Goal: Task Accomplishment & Management: Complete application form

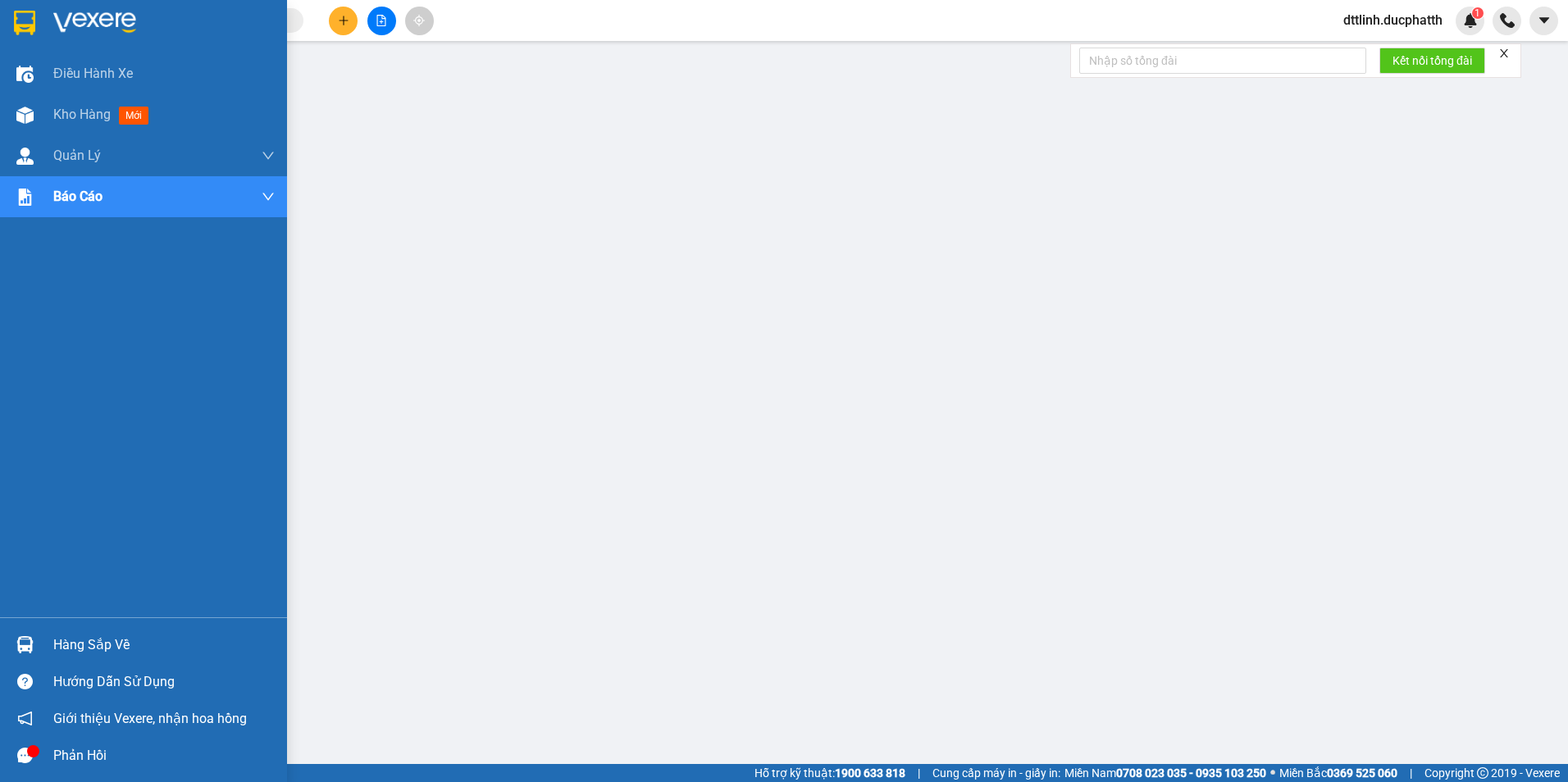
click at [62, 649] on div "Hàng sắp về" at bounding box center [164, 644] width 221 height 24
click at [79, 639] on div "Hàng sắp về" at bounding box center [164, 644] width 221 height 24
click at [101, 117] on span "Kho hàng" at bounding box center [82, 114] width 58 height 15
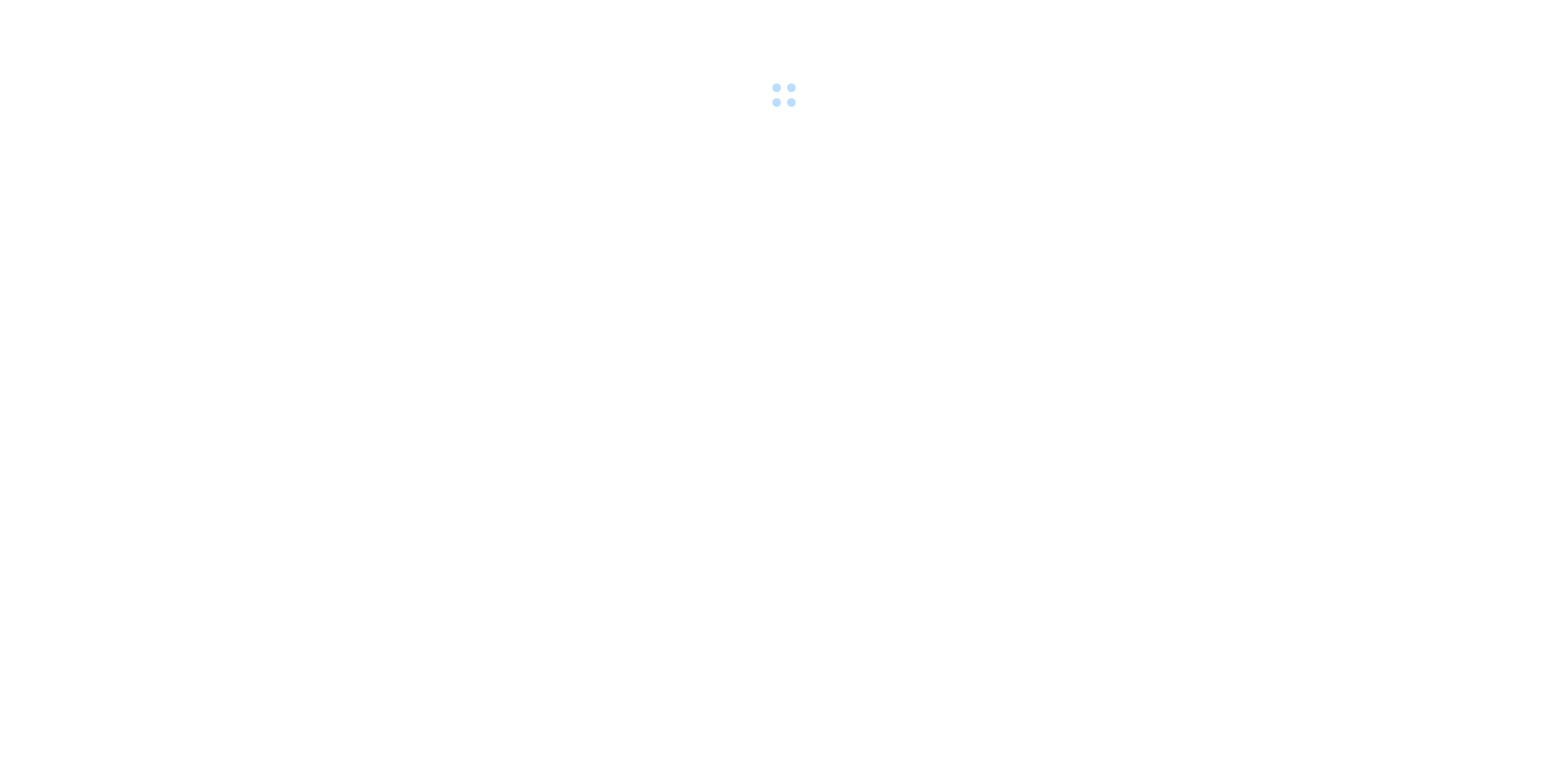
click at [425, 61] on div at bounding box center [784, 57] width 1568 height 113
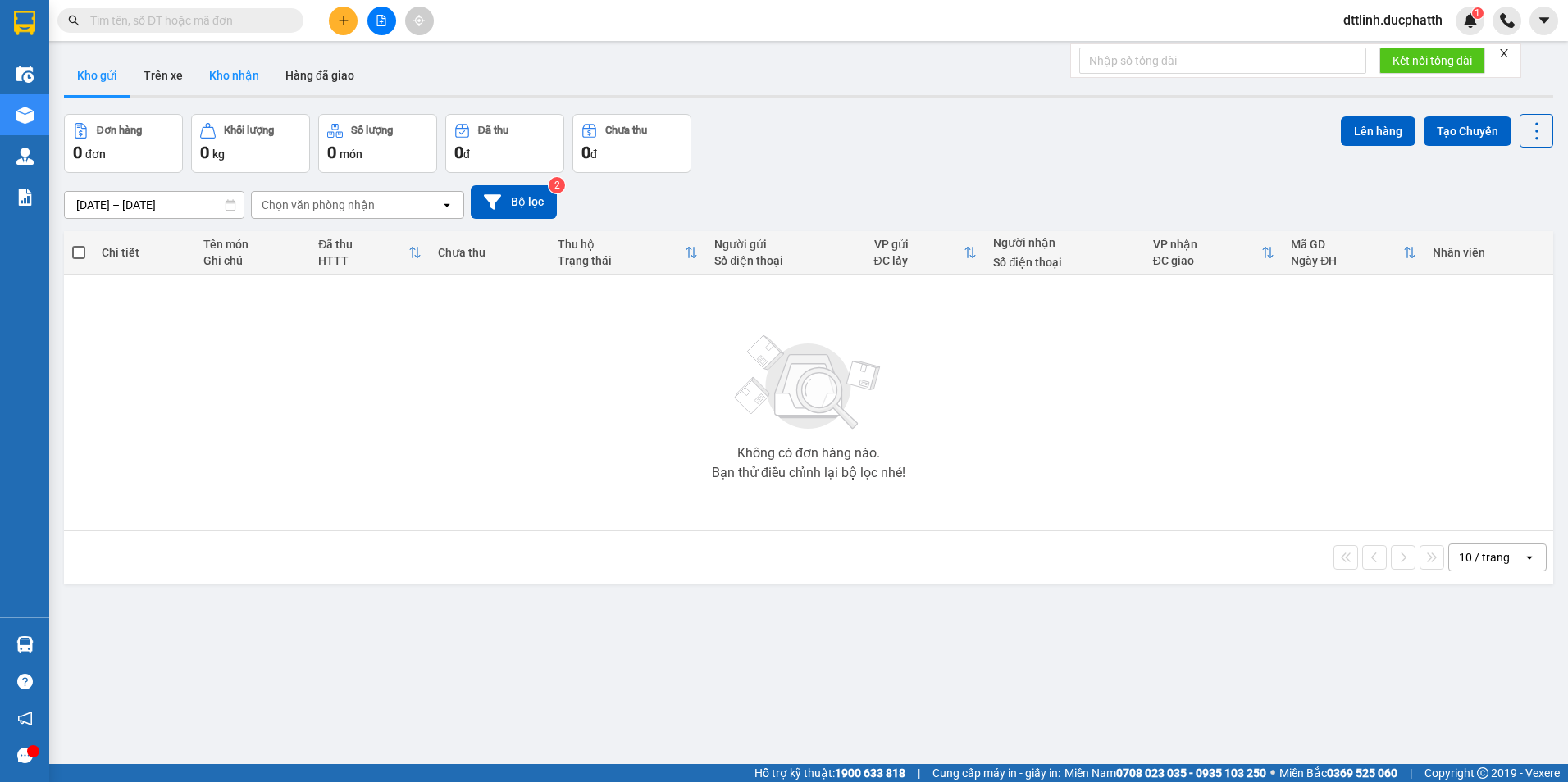
click at [237, 71] on button "Kho nhận" at bounding box center [234, 76] width 76 height 40
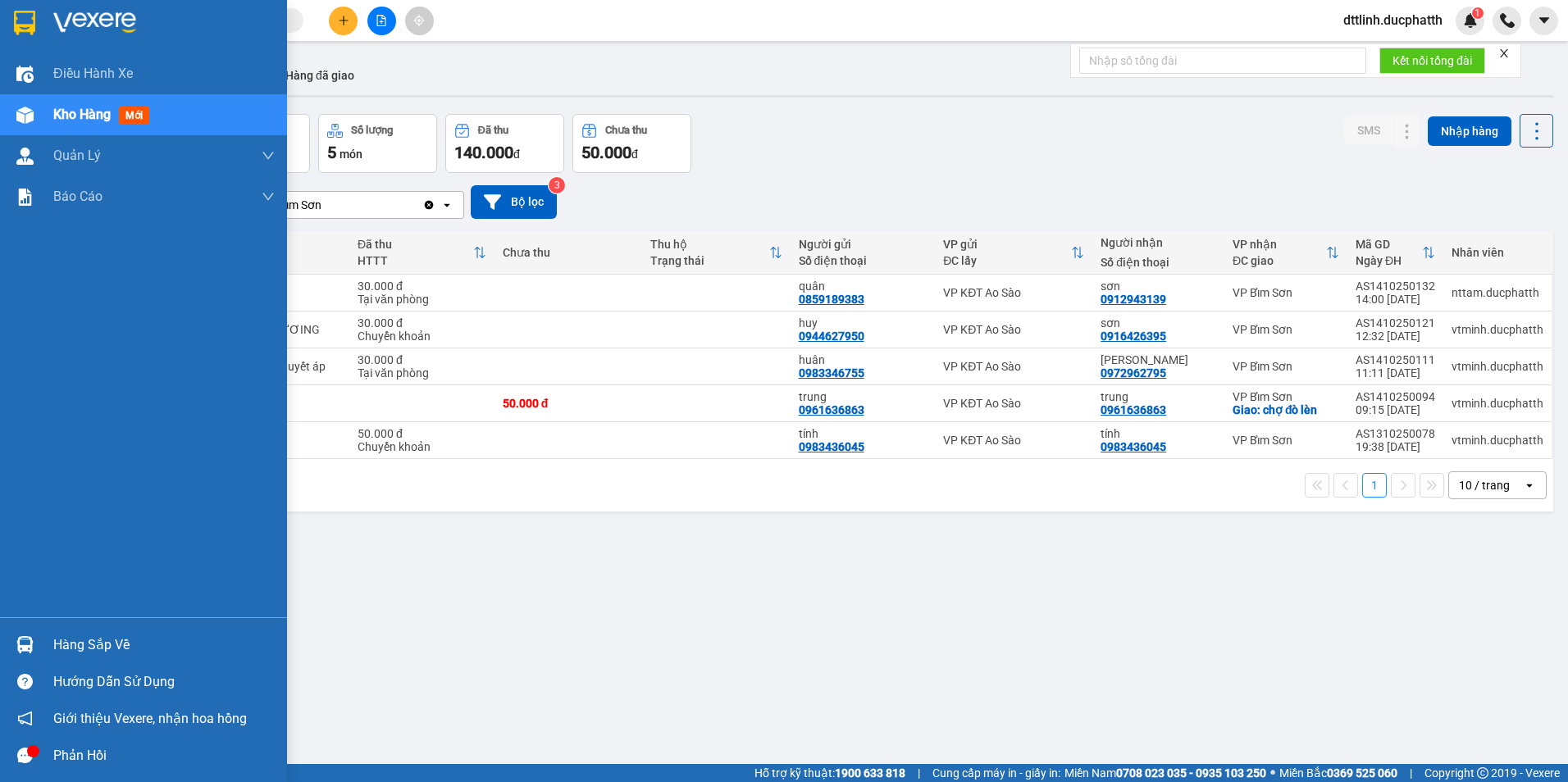
click at [38, 459] on div "Điều hành xe Kho hàng mới Quản [PERSON_NAME] lý thu hộ Quản lý chuyến Quản lý k…" at bounding box center [143, 335] width 287 height 564
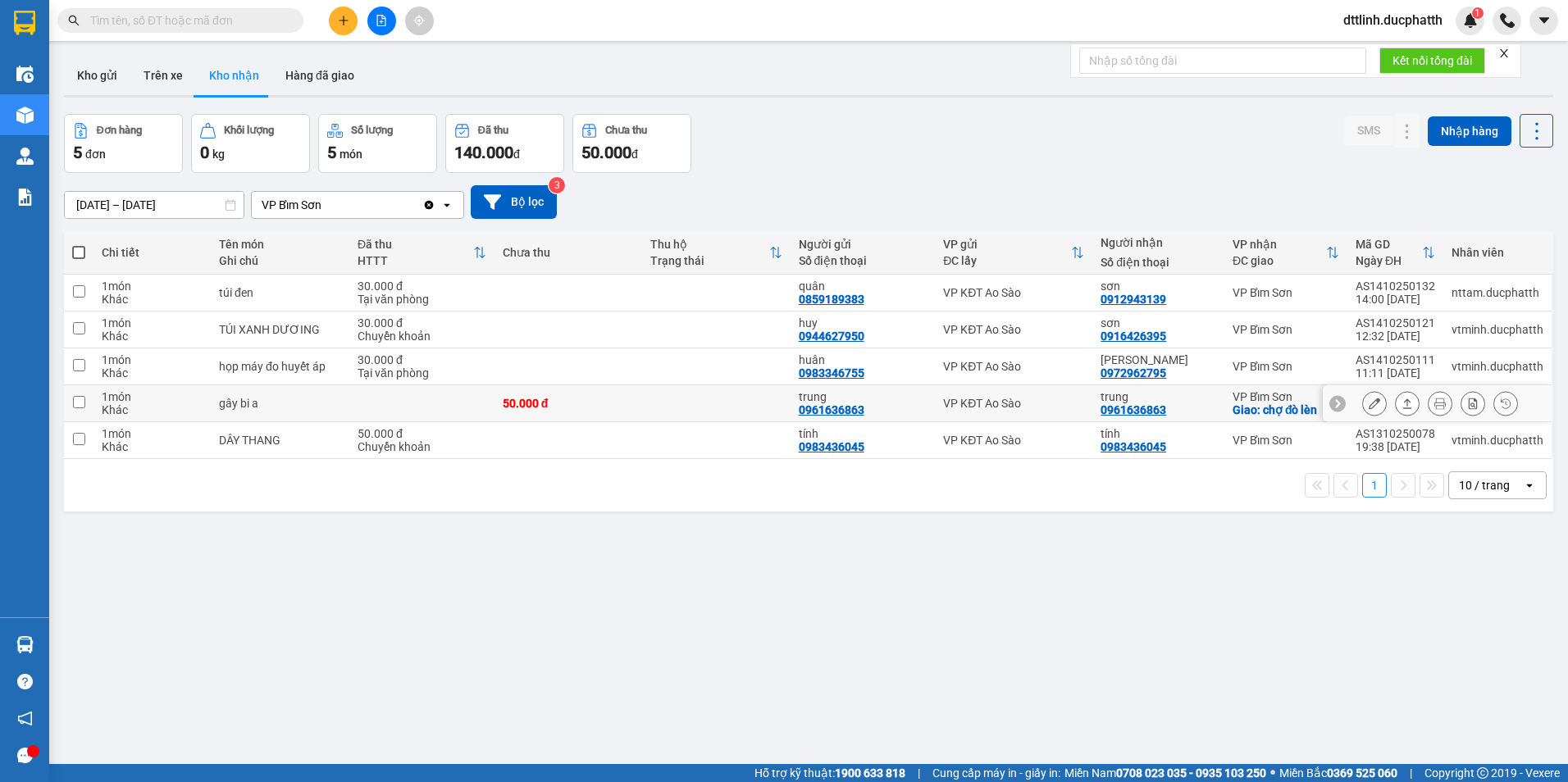
click at [78, 397] on input "checkbox" at bounding box center [79, 403] width 13 height 13
checkbox input "true"
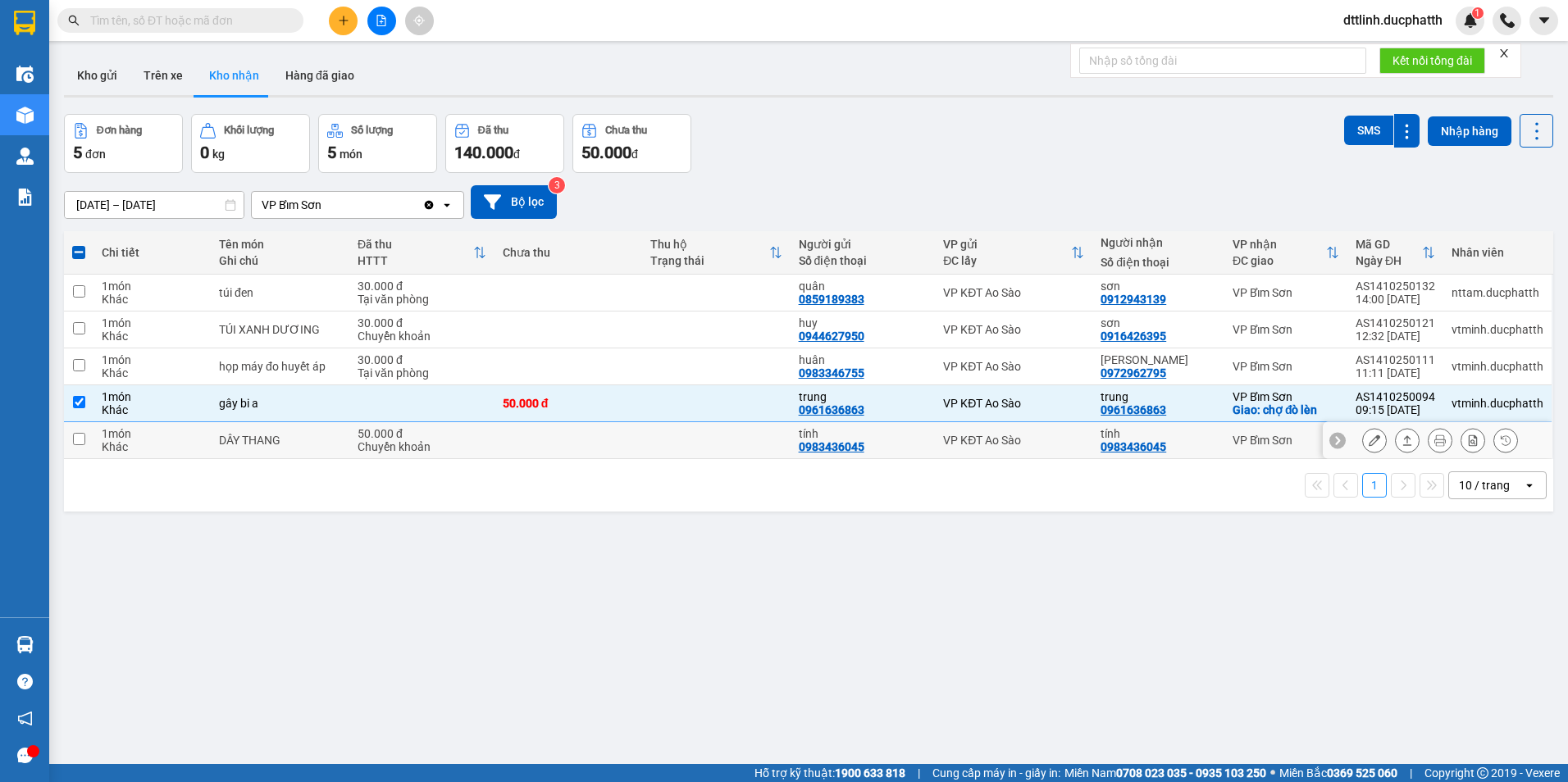
click at [78, 433] on input "checkbox" at bounding box center [79, 440] width 13 height 13
checkbox input "true"
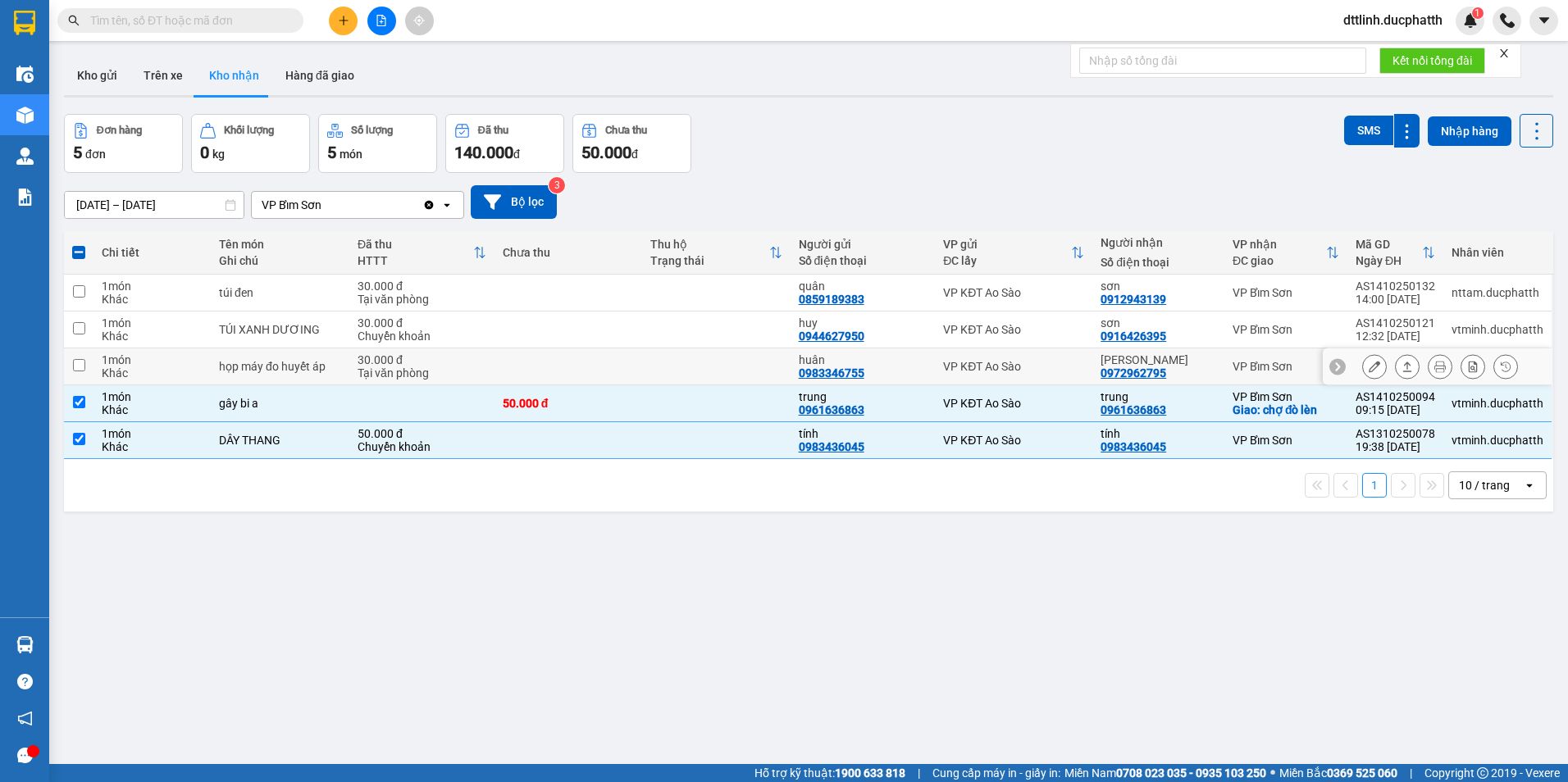
click at [85, 362] on input "checkbox" at bounding box center [79, 366] width 13 height 13
checkbox input "true"
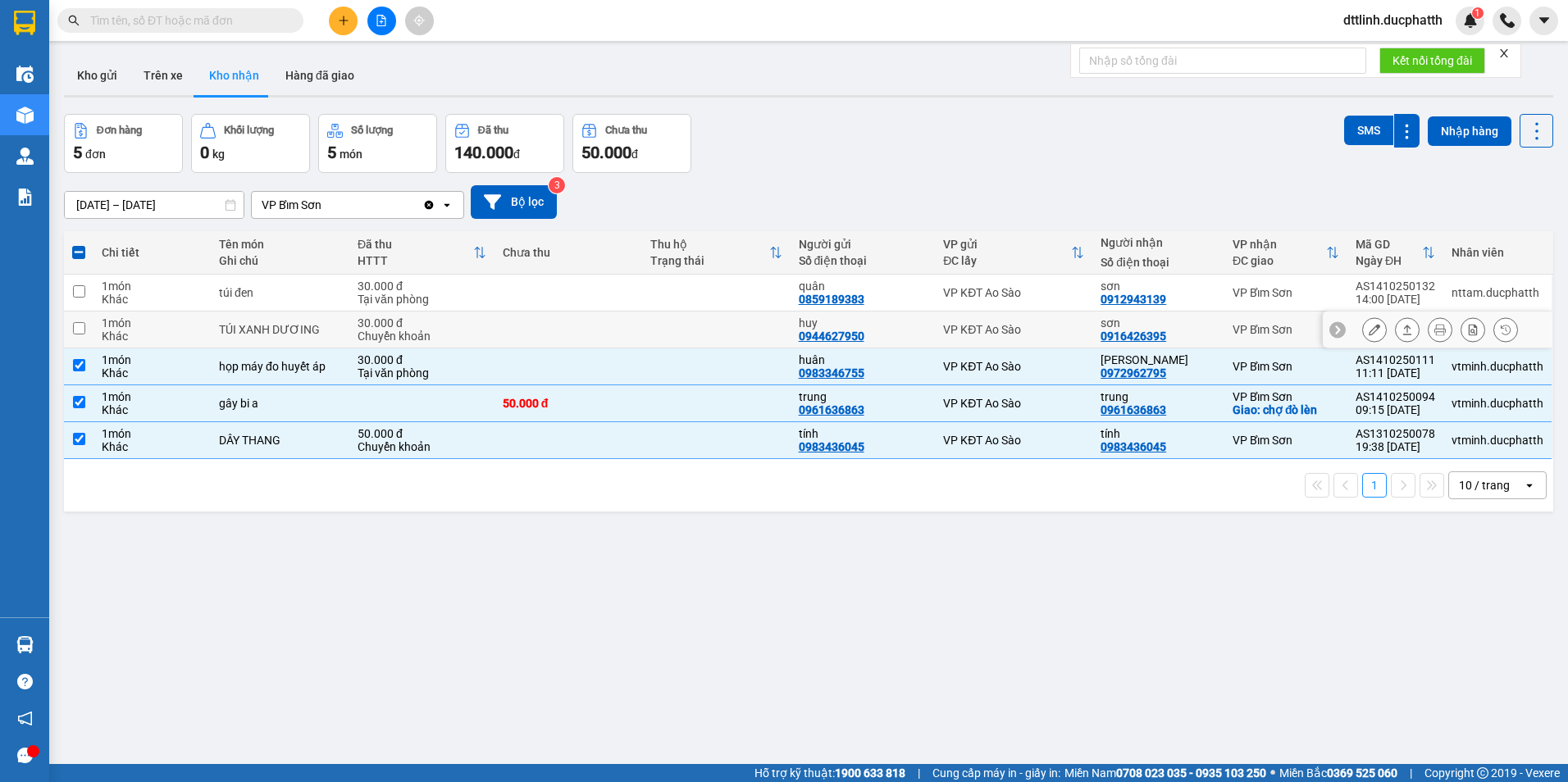
click at [79, 324] on input "checkbox" at bounding box center [79, 329] width 13 height 13
checkbox input "true"
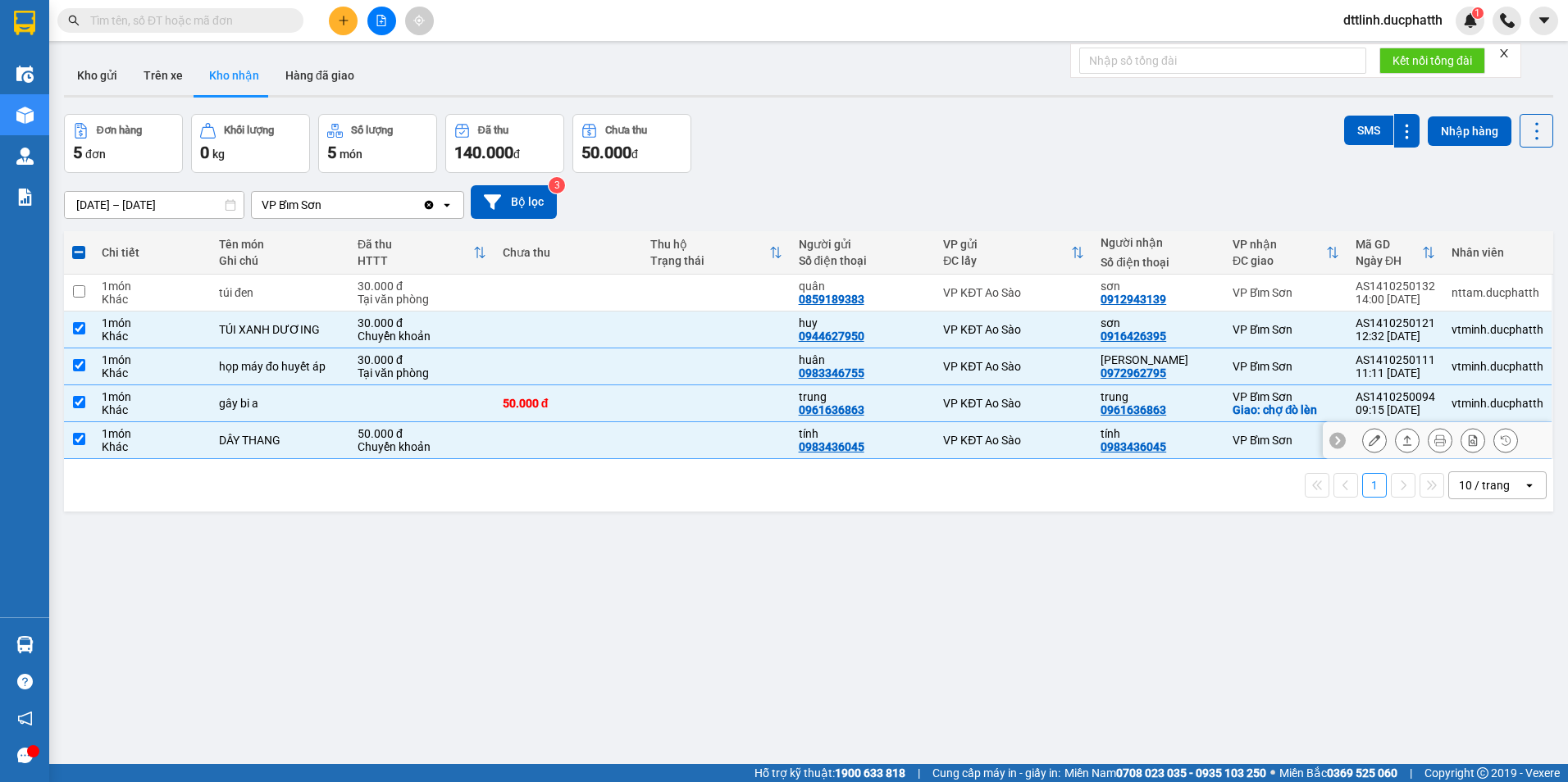
click at [83, 437] on input "checkbox" at bounding box center [79, 440] width 13 height 13
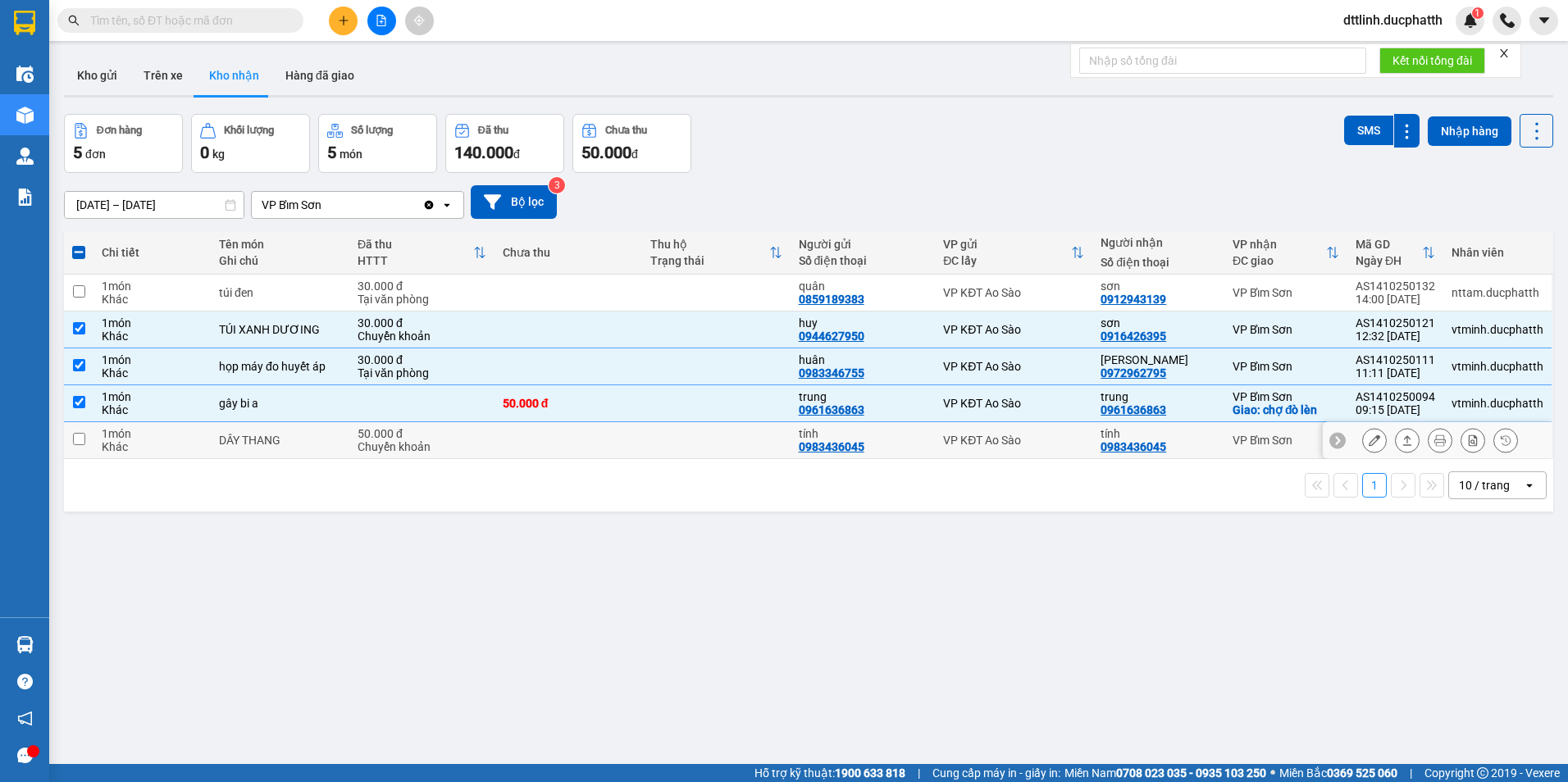
click at [76, 434] on input "checkbox" at bounding box center [79, 440] width 13 height 13
checkbox input "true"
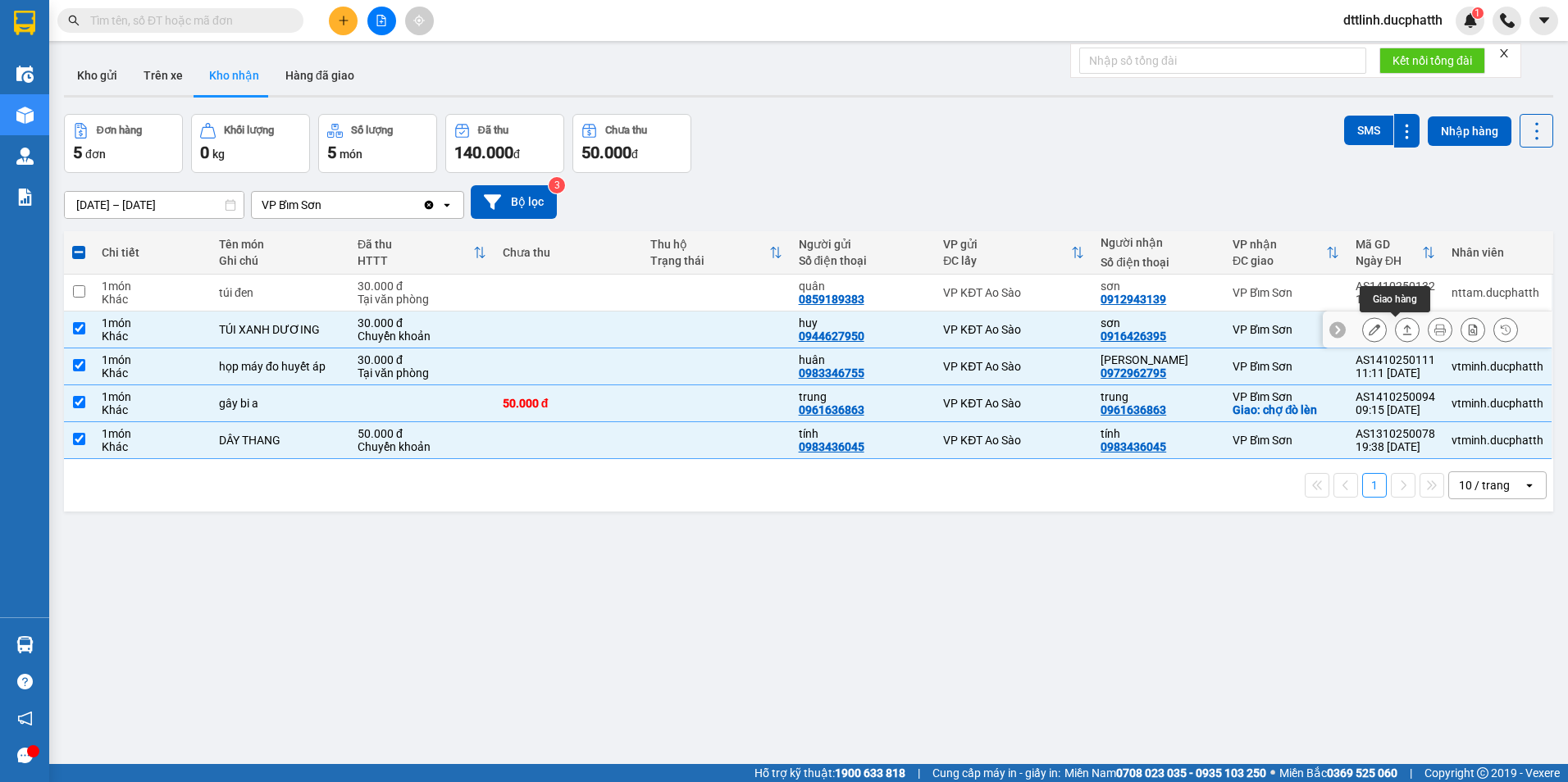
click at [1403, 332] on icon at bounding box center [1408, 329] width 9 height 10
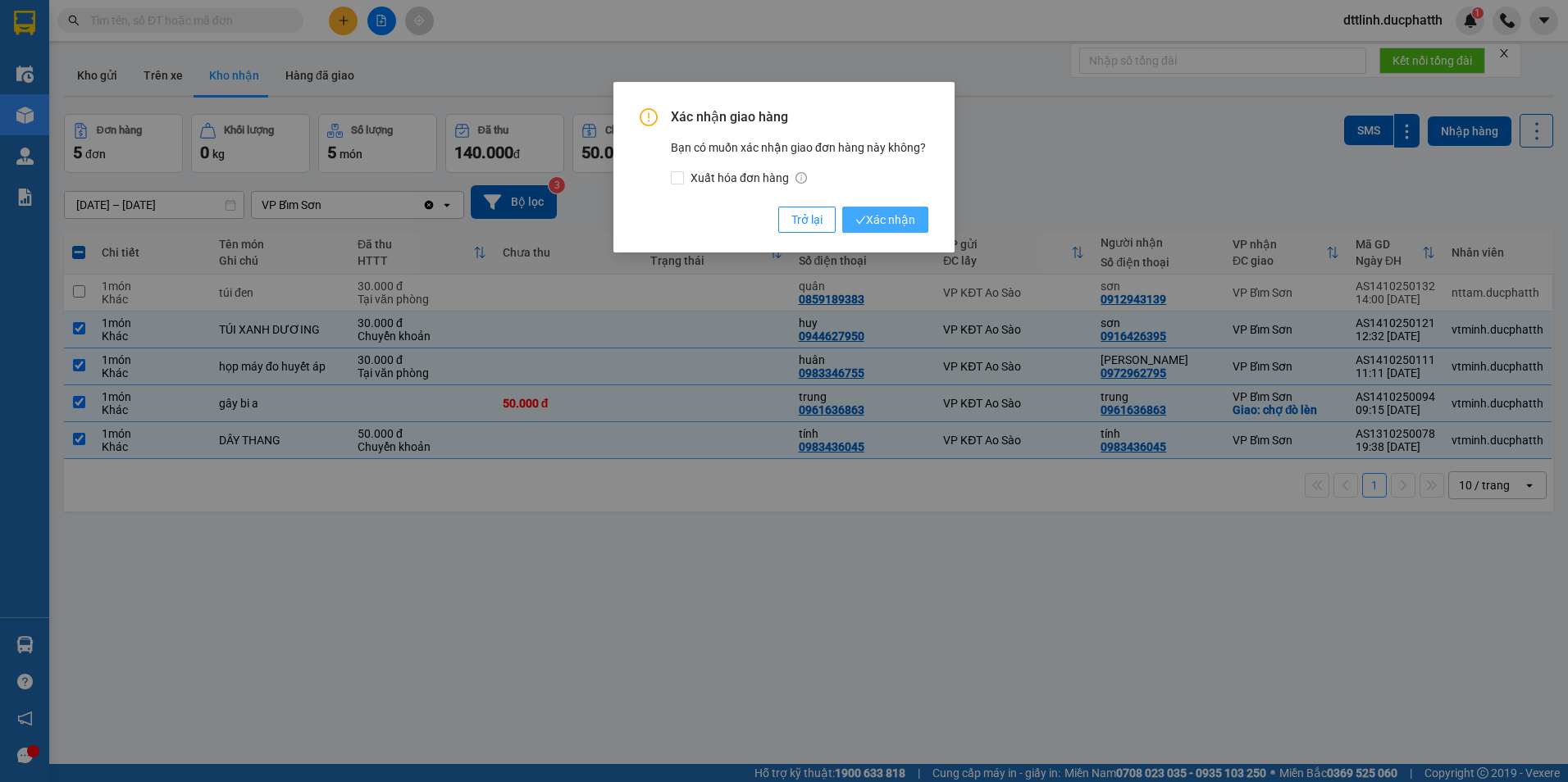
click at [903, 227] on span "Xác nhận" at bounding box center [885, 219] width 60 height 18
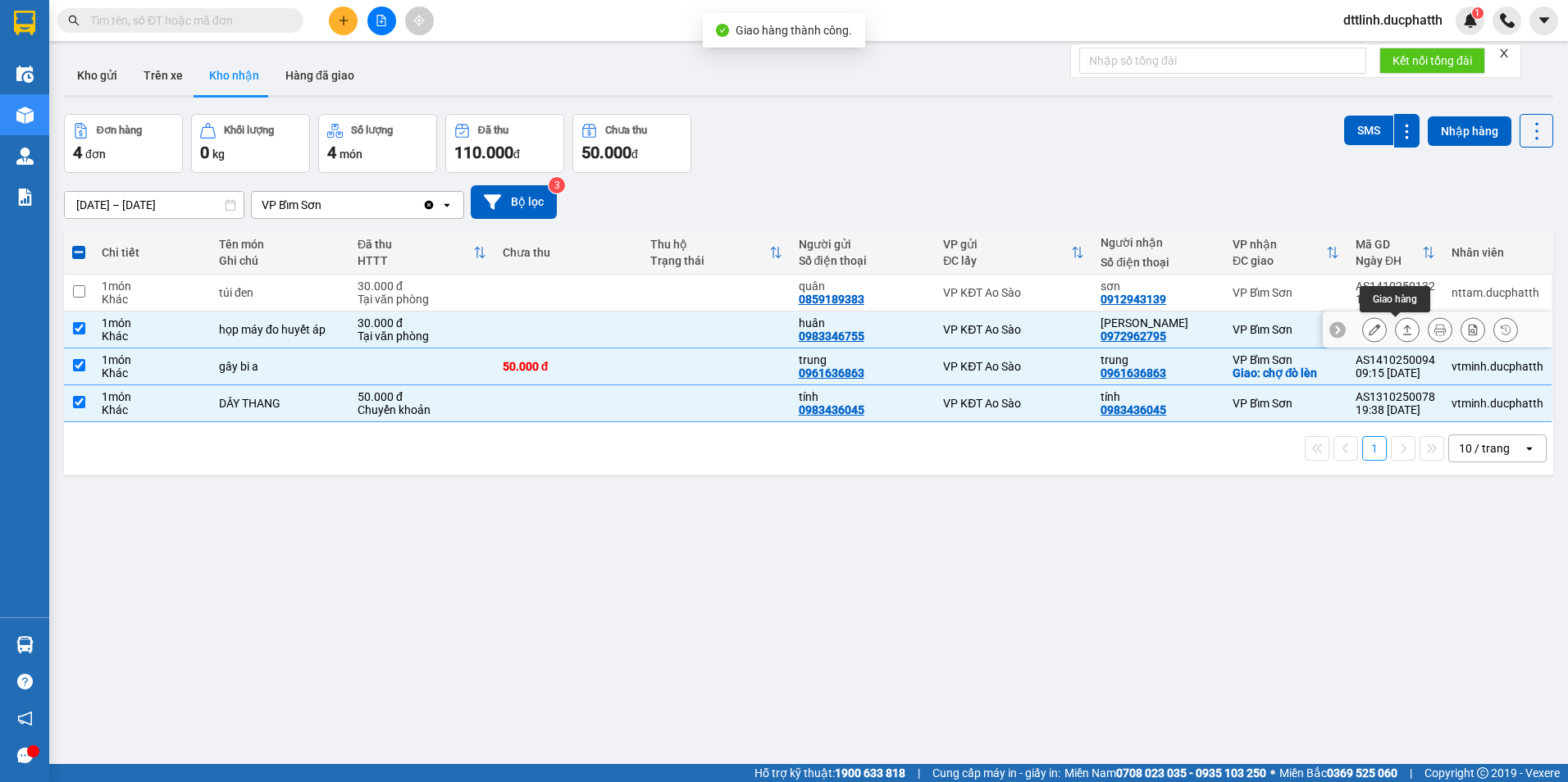
click at [1403, 330] on icon at bounding box center [1408, 329] width 9 height 10
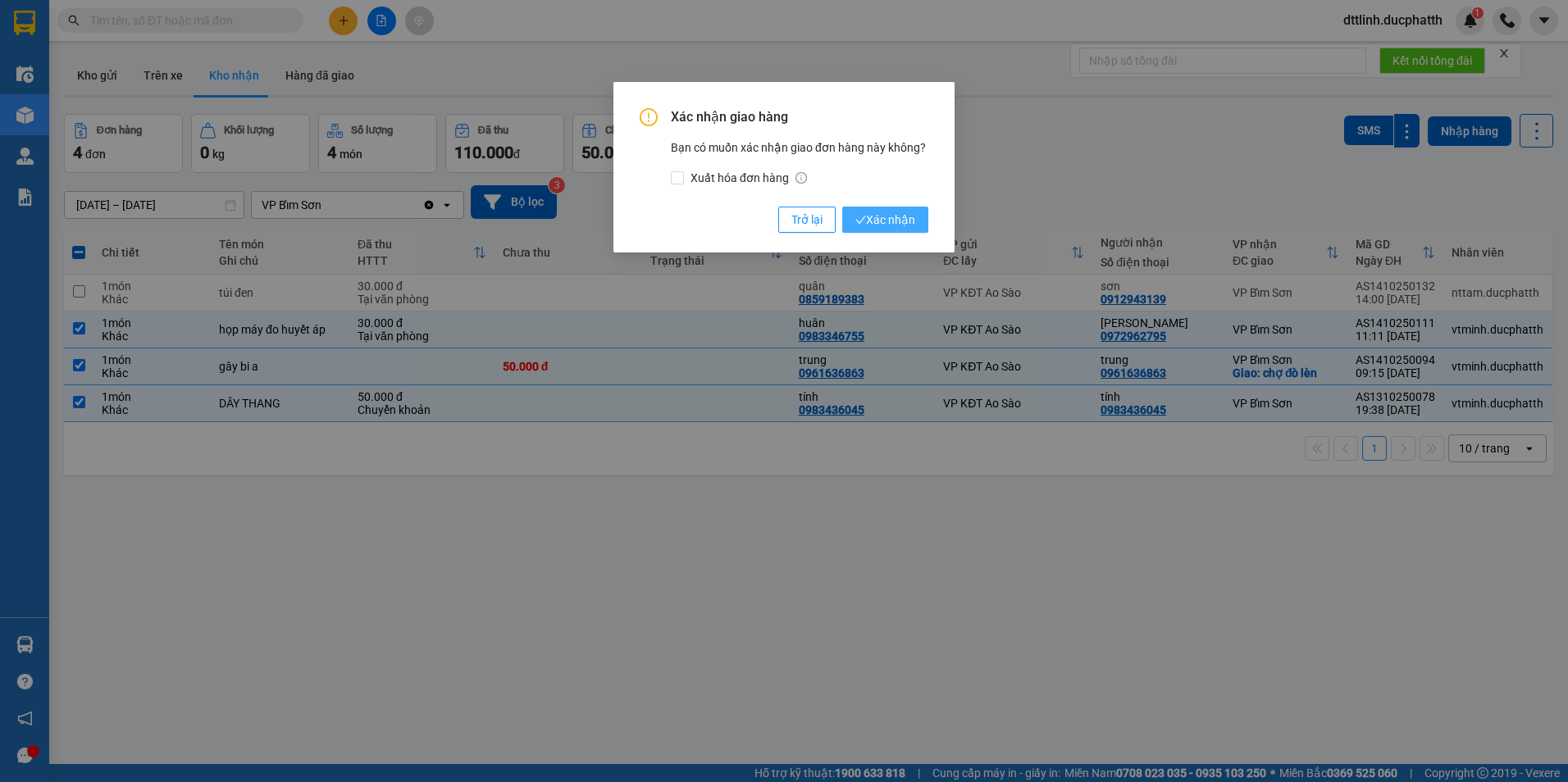
click at [903, 215] on span "Xác nhận" at bounding box center [885, 219] width 60 height 18
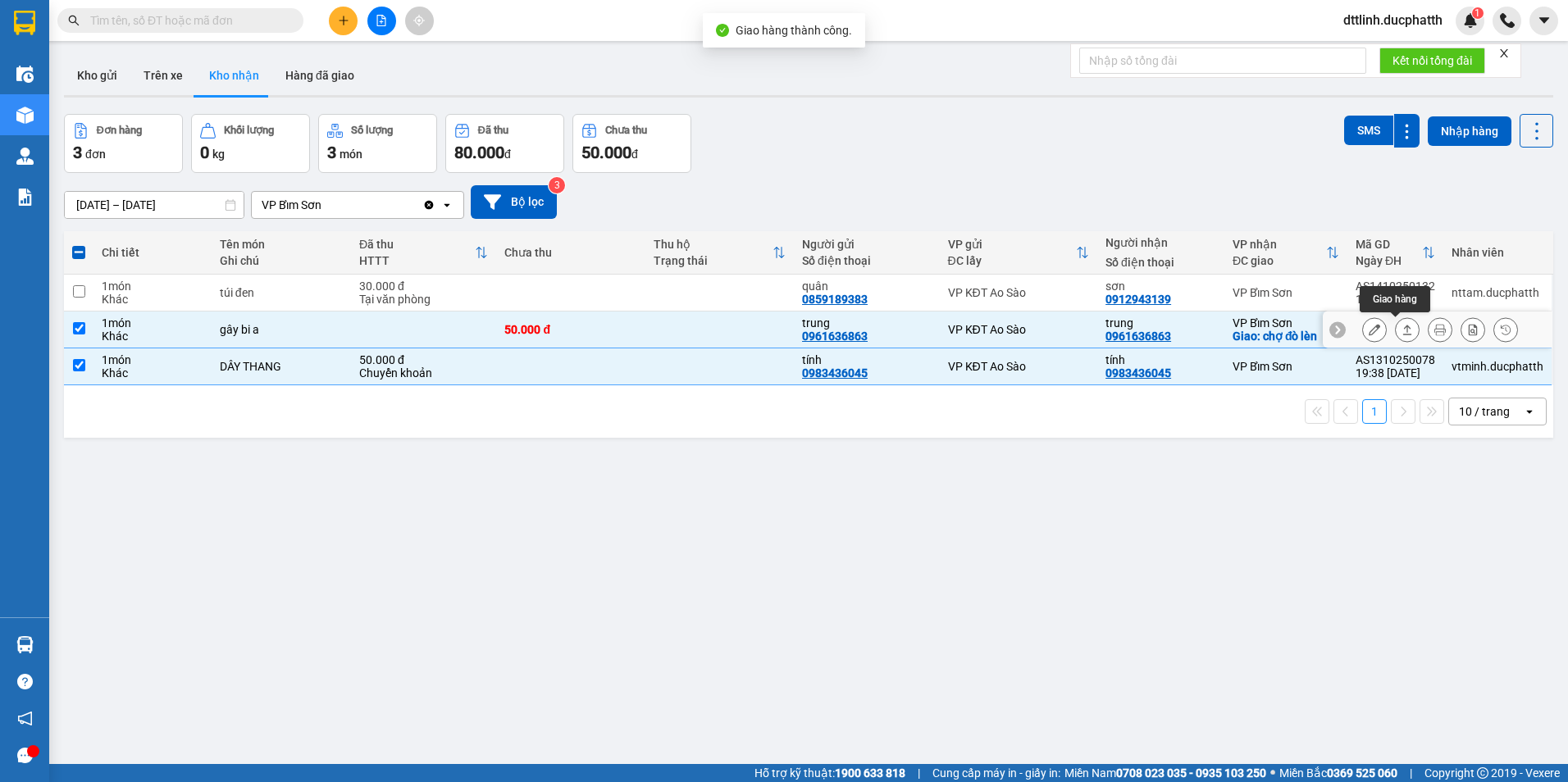
click at [1402, 321] on button at bounding box center [1408, 330] width 23 height 29
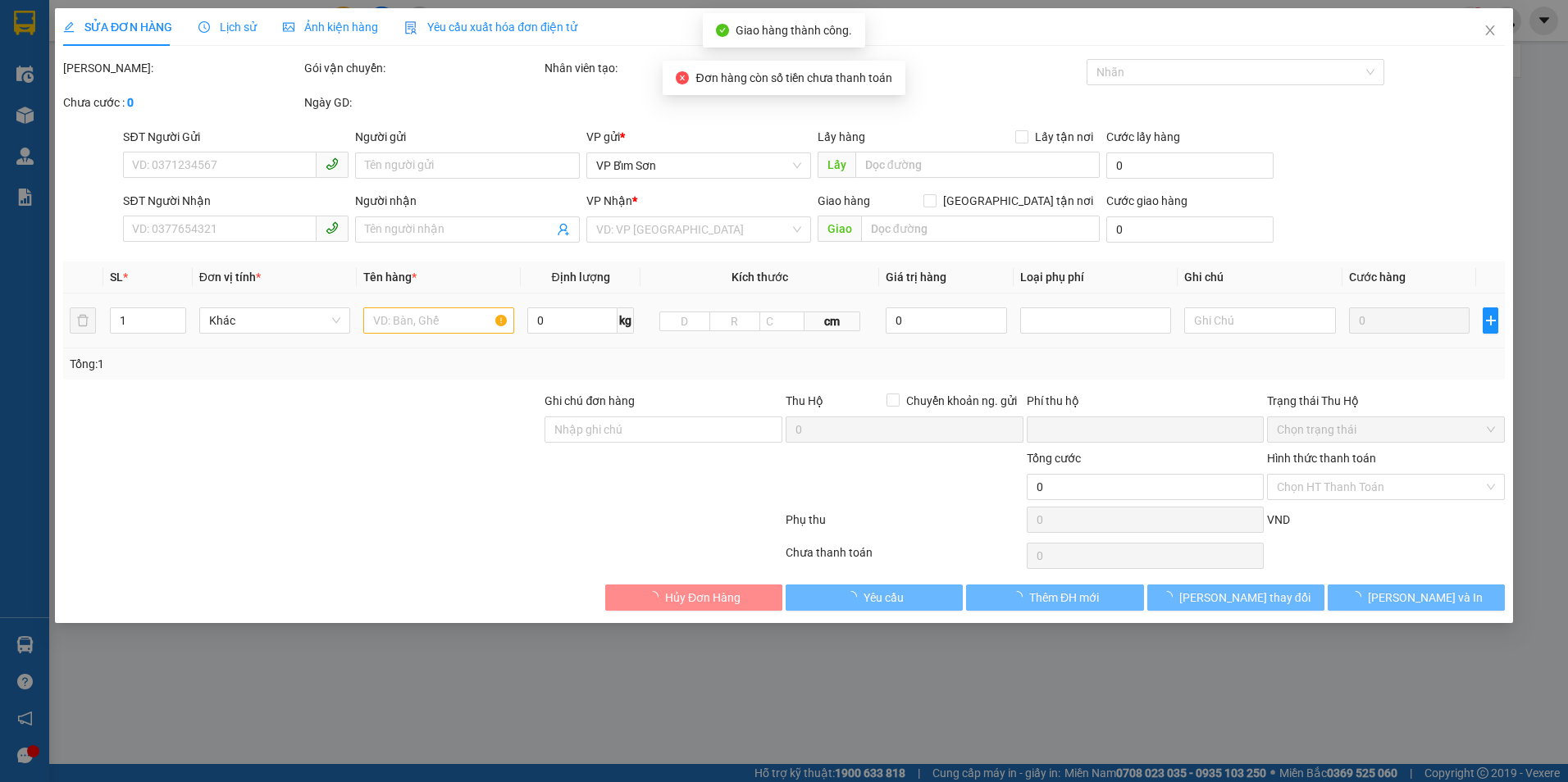
type input "0961636863"
type input "trung"
type input "0961636863"
type input "trung"
checkbox input "true"
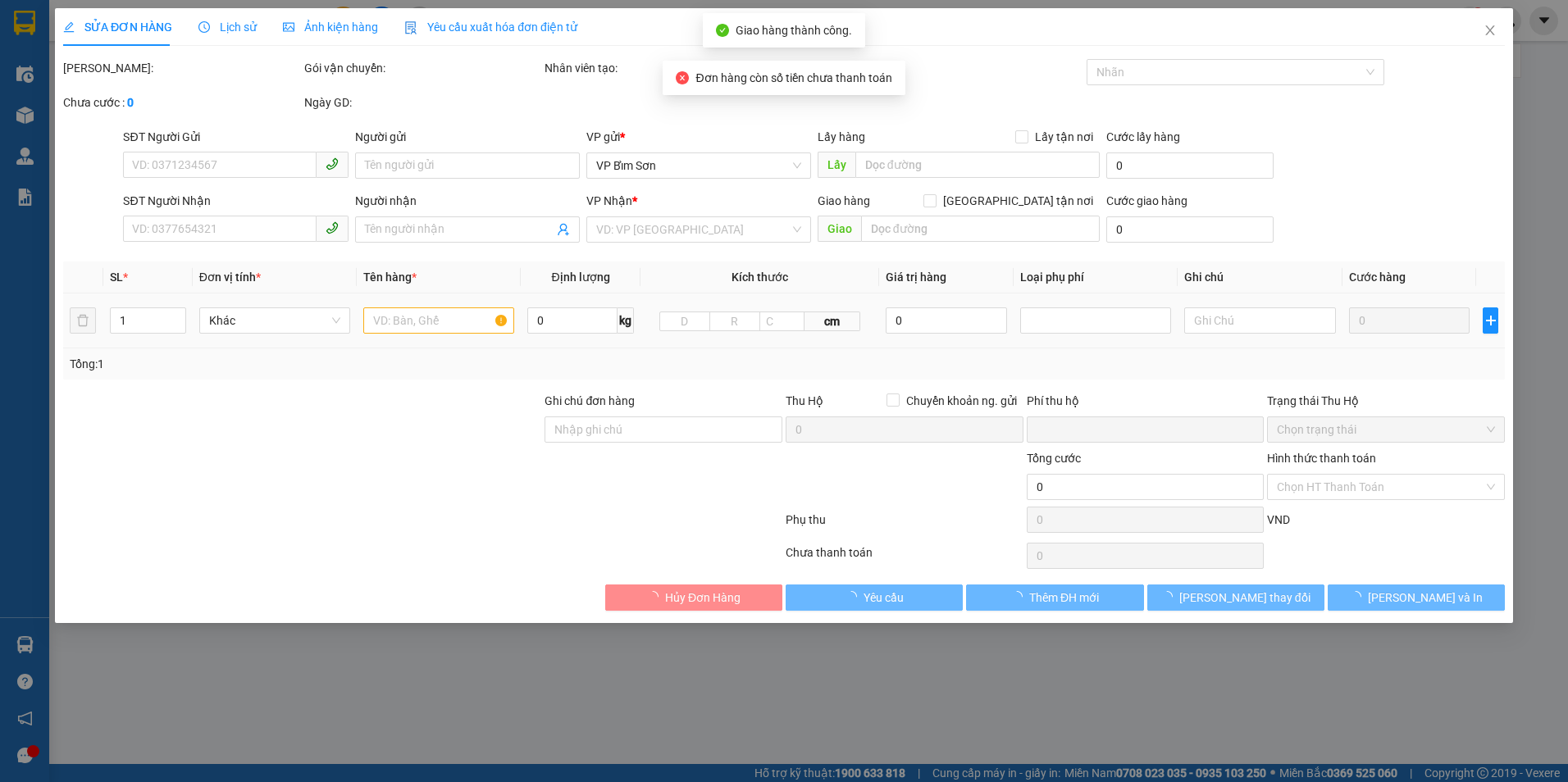
type input "chợ đò lèn"
type input "người nhận thanh toán"
type input "0"
type input "50.000"
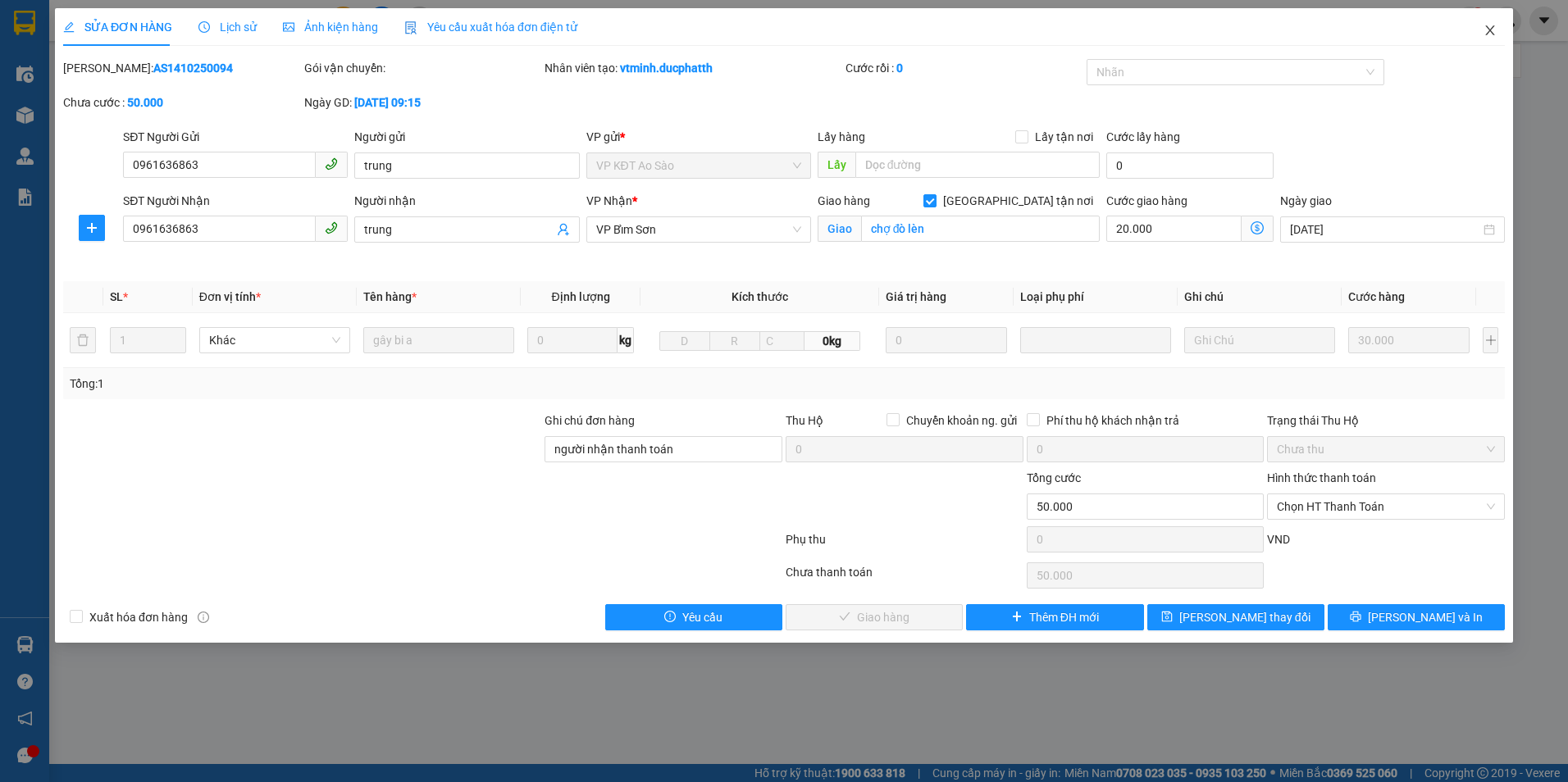
click at [1494, 36] on icon "close" at bounding box center [1490, 30] width 13 height 13
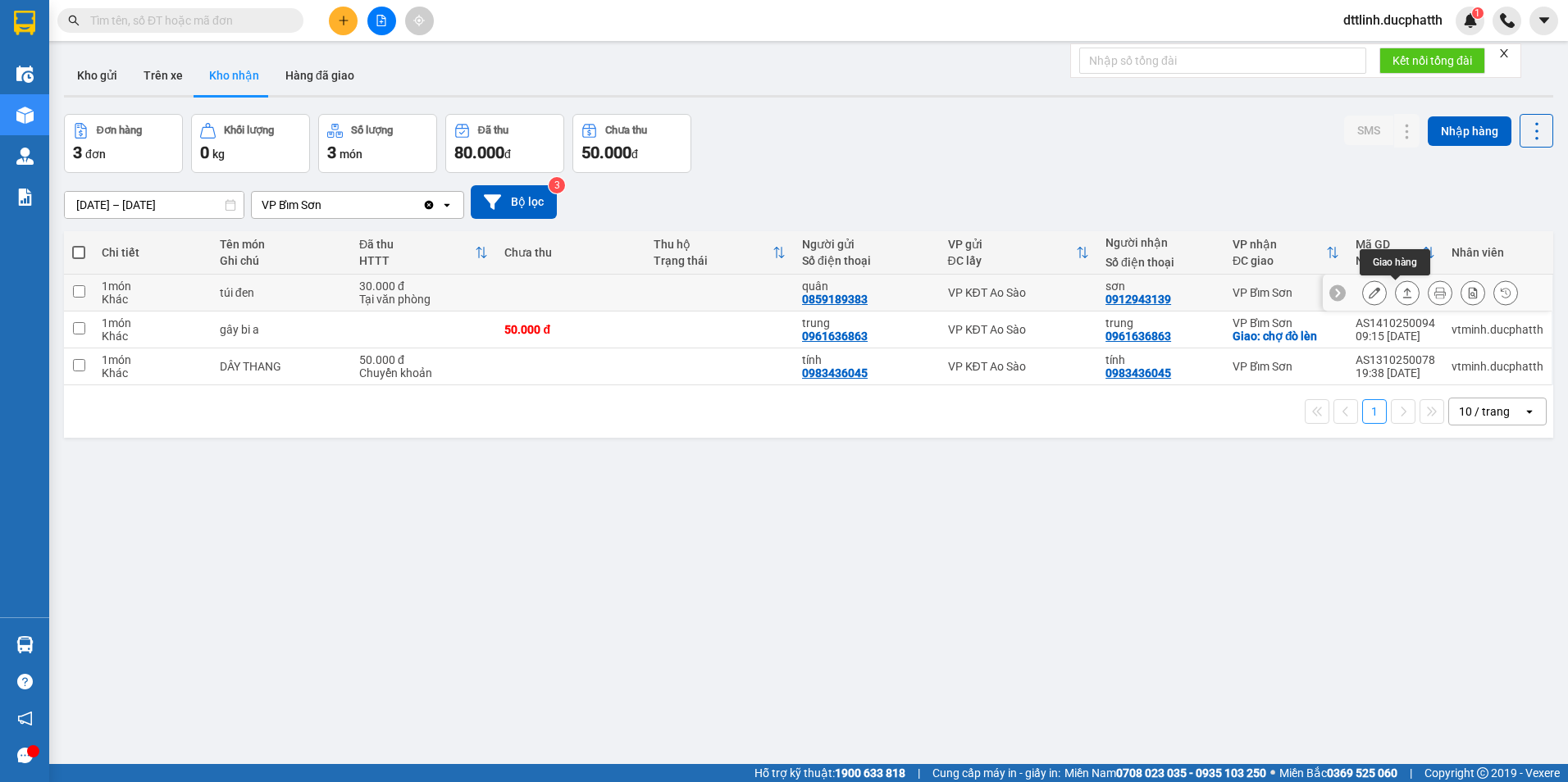
click at [1397, 284] on button at bounding box center [1408, 293] width 23 height 29
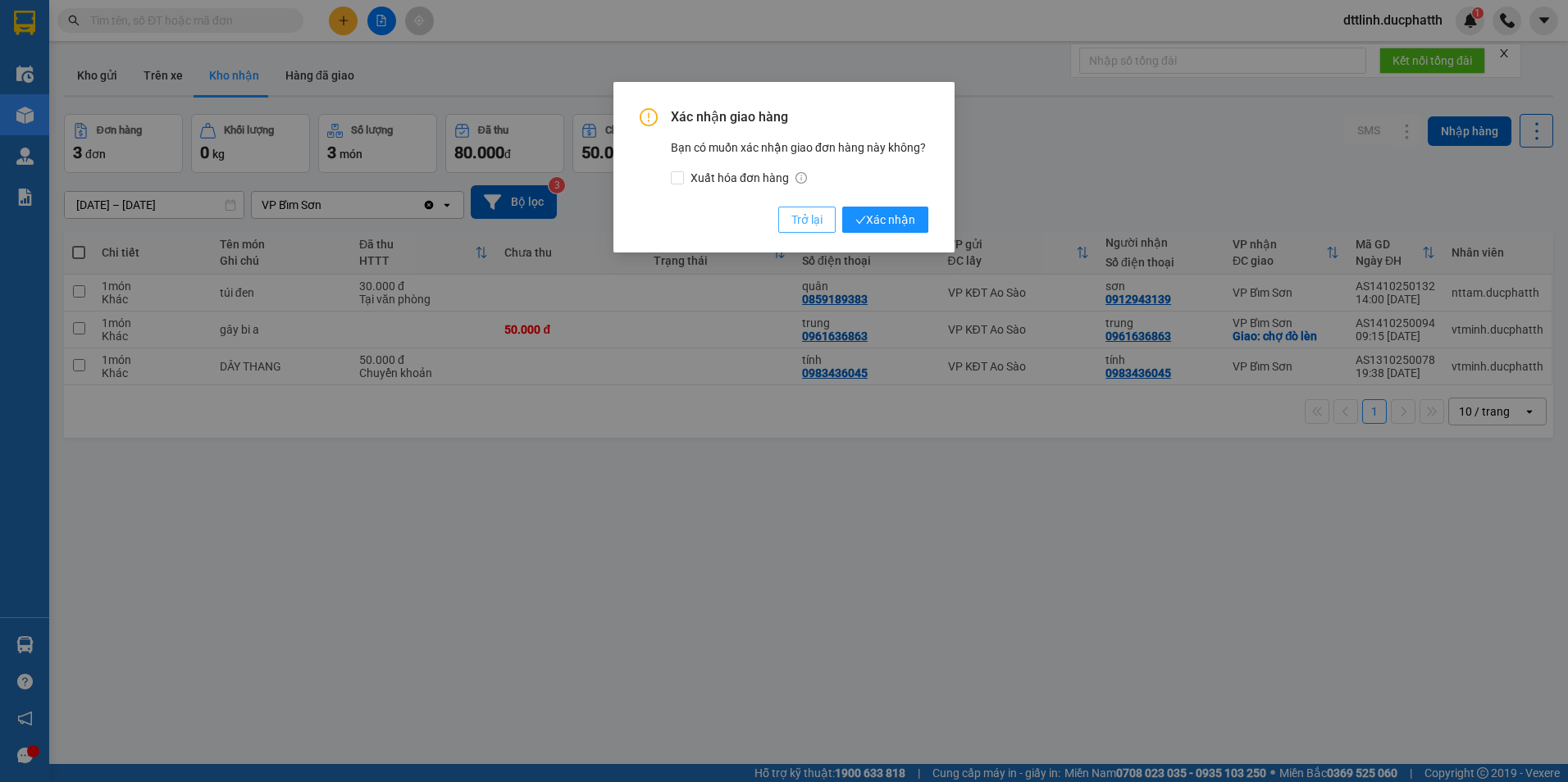
click at [802, 213] on span "Trở lại" at bounding box center [806, 219] width 31 height 18
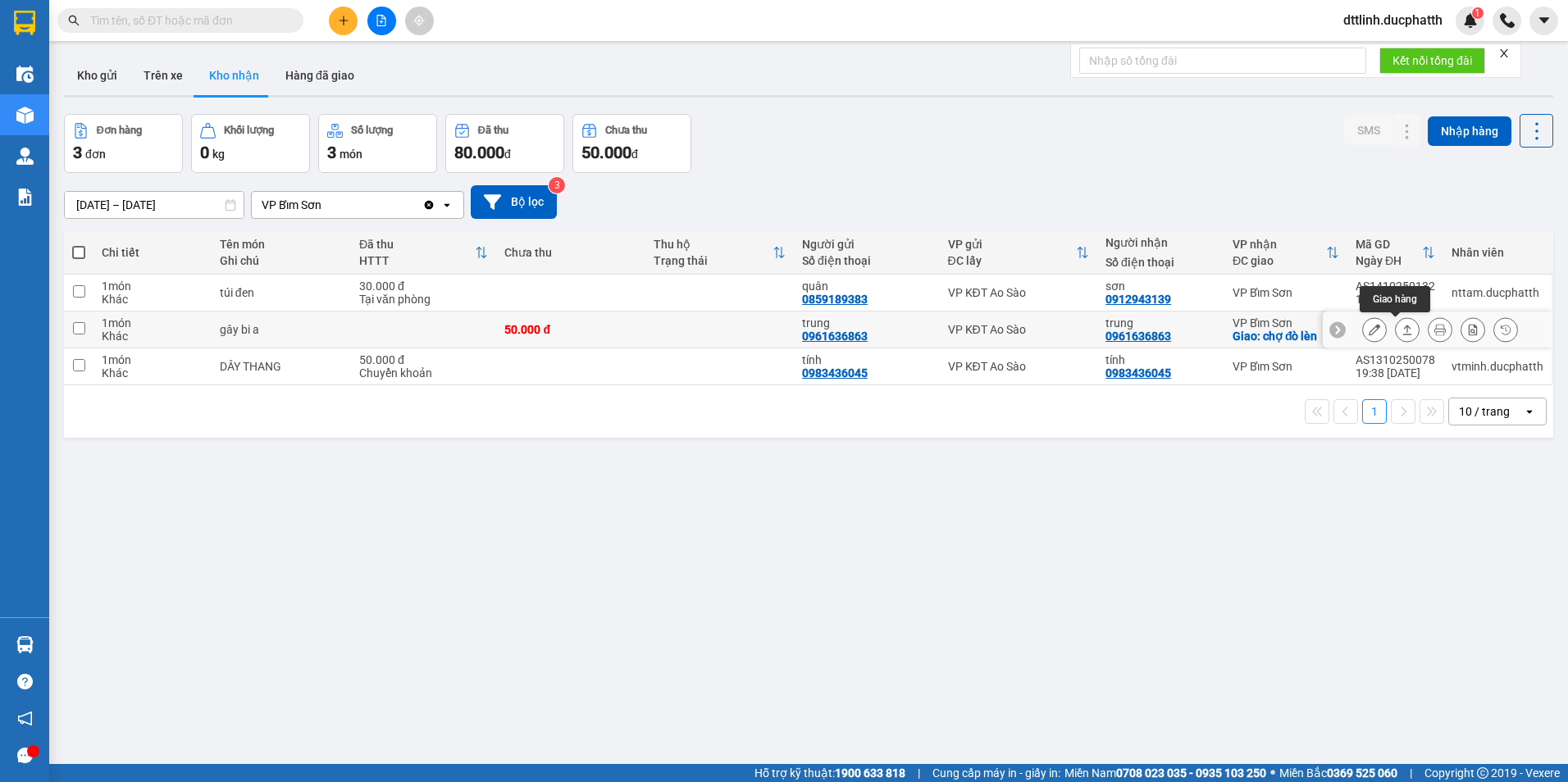
click at [1402, 328] on icon at bounding box center [1407, 329] width 12 height 12
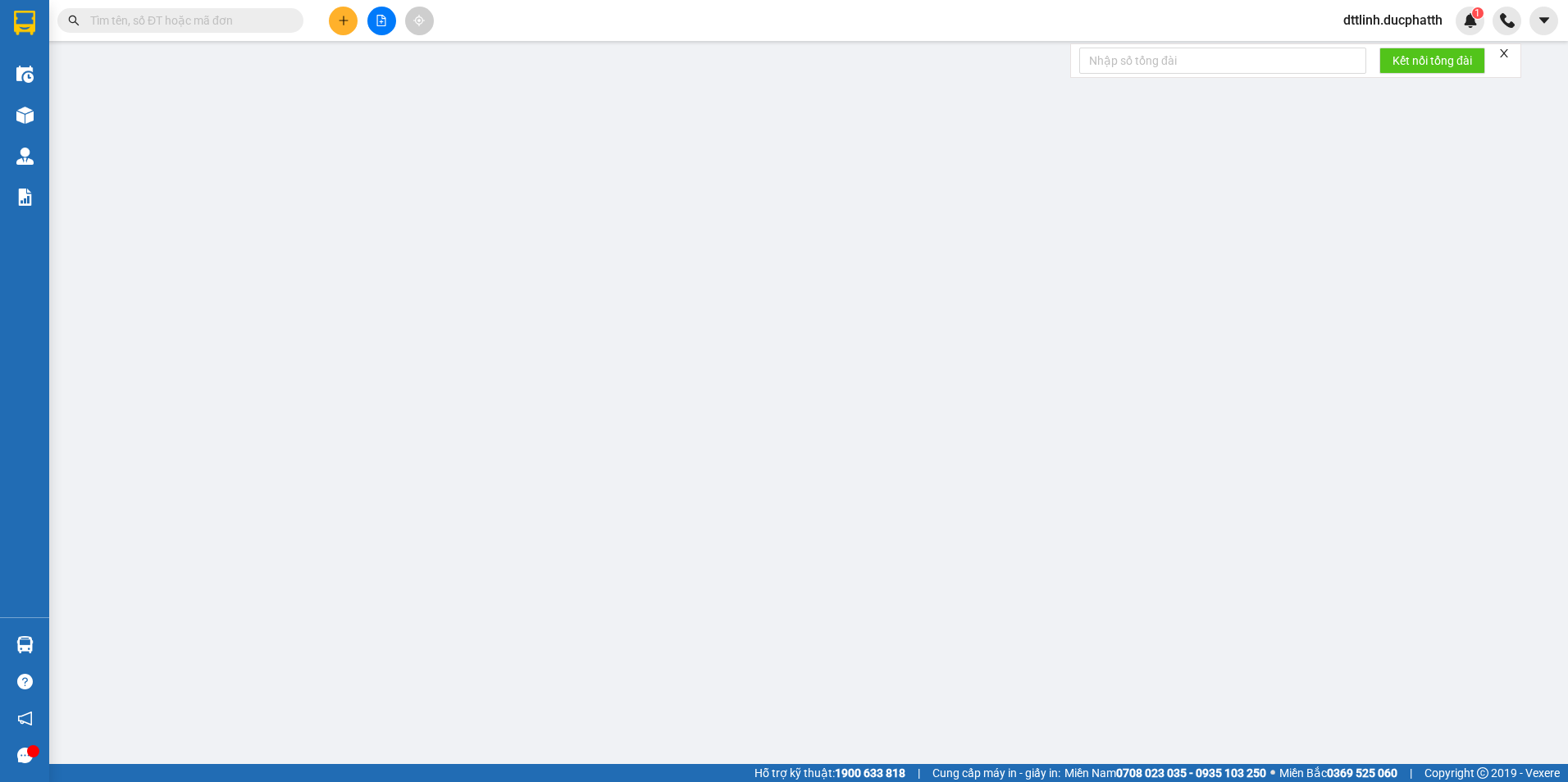
type input "0961636863"
type input "trung"
type input "0961636863"
type input "trung"
checkbox input "true"
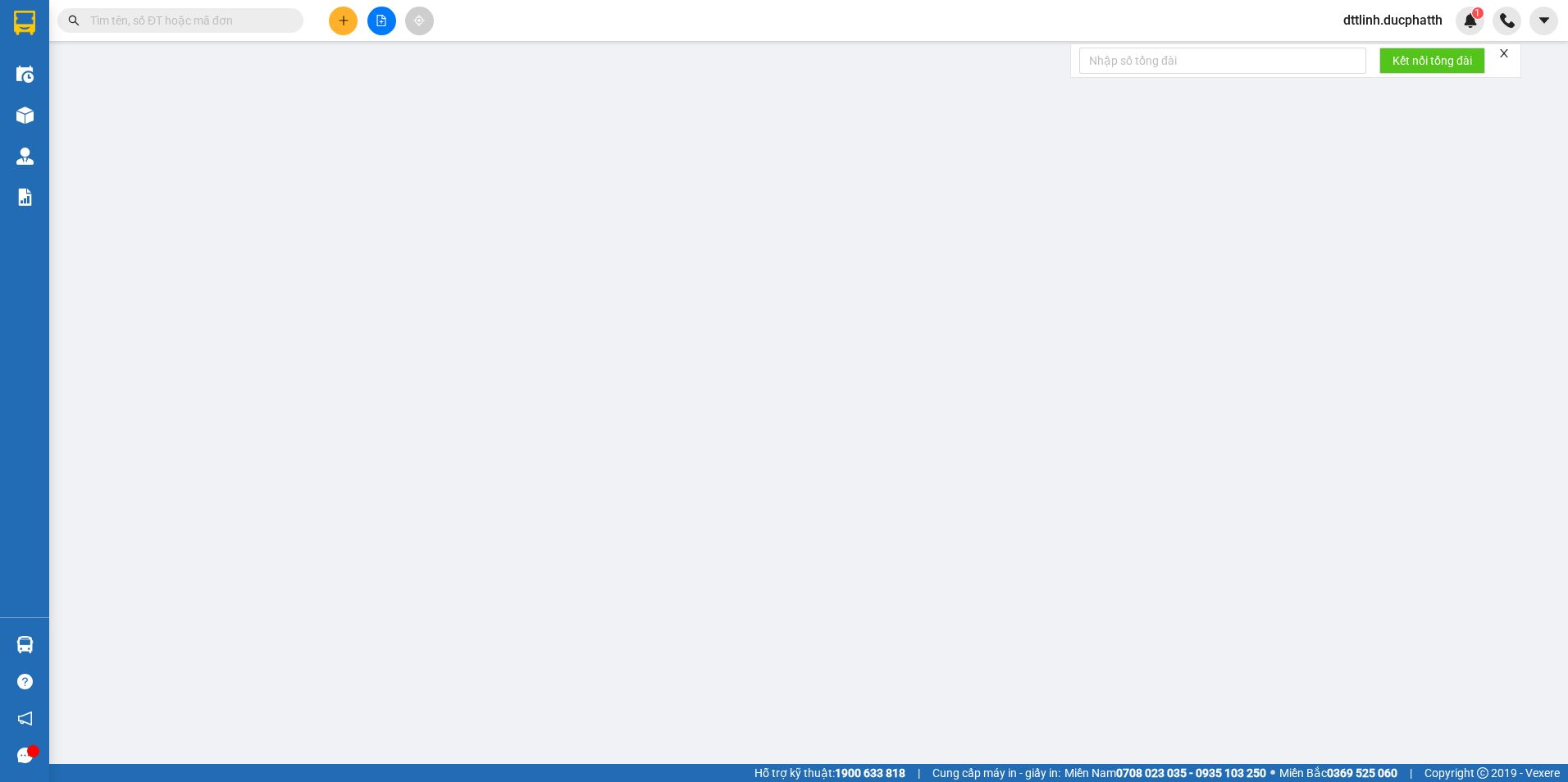
type input "chợ đò lèn"
type input "người nhận thanh toán"
type input "0"
type input "50.000"
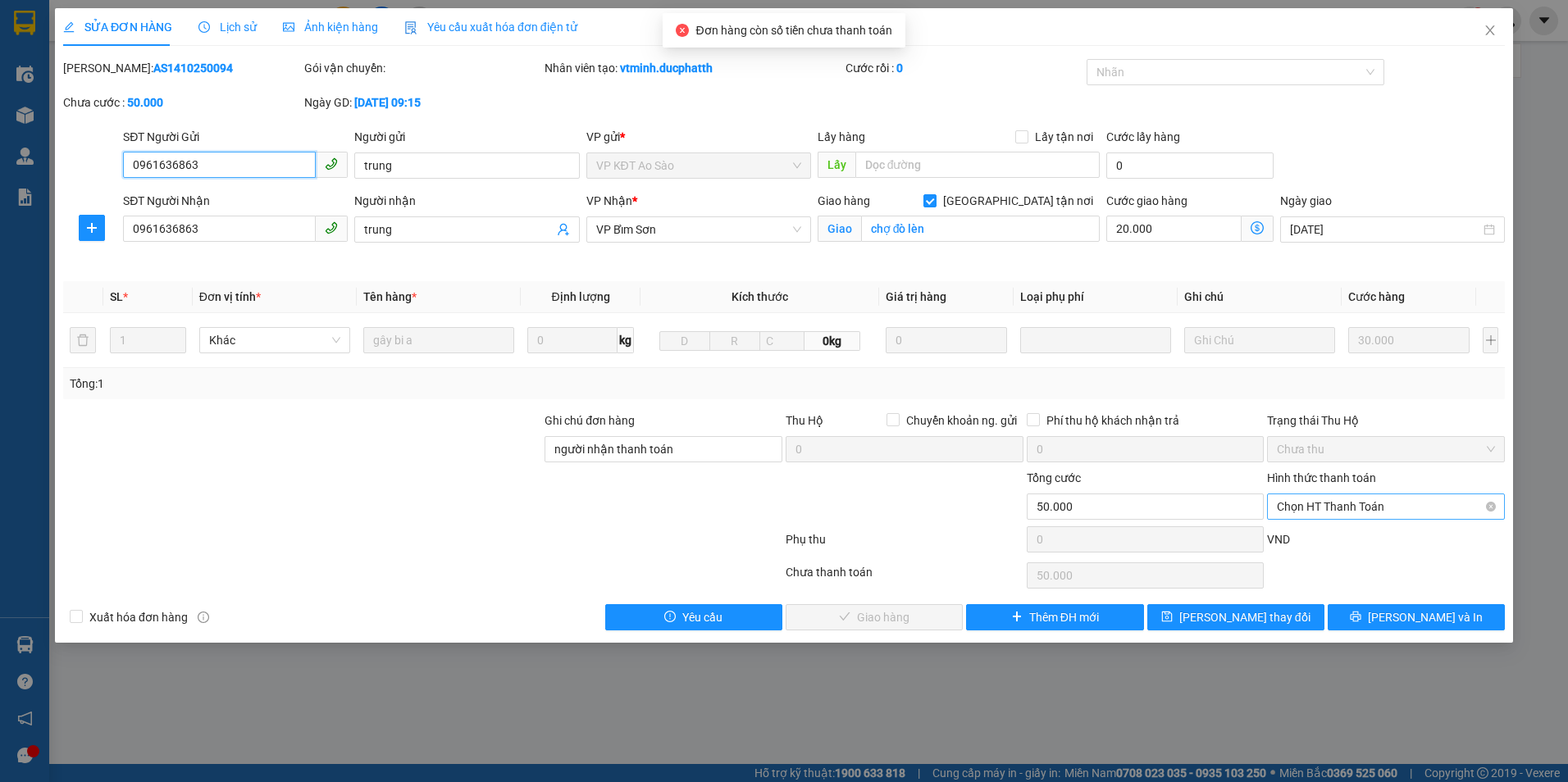
click at [1332, 503] on span "Chọn HT Thanh Toán" at bounding box center [1385, 506] width 218 height 24
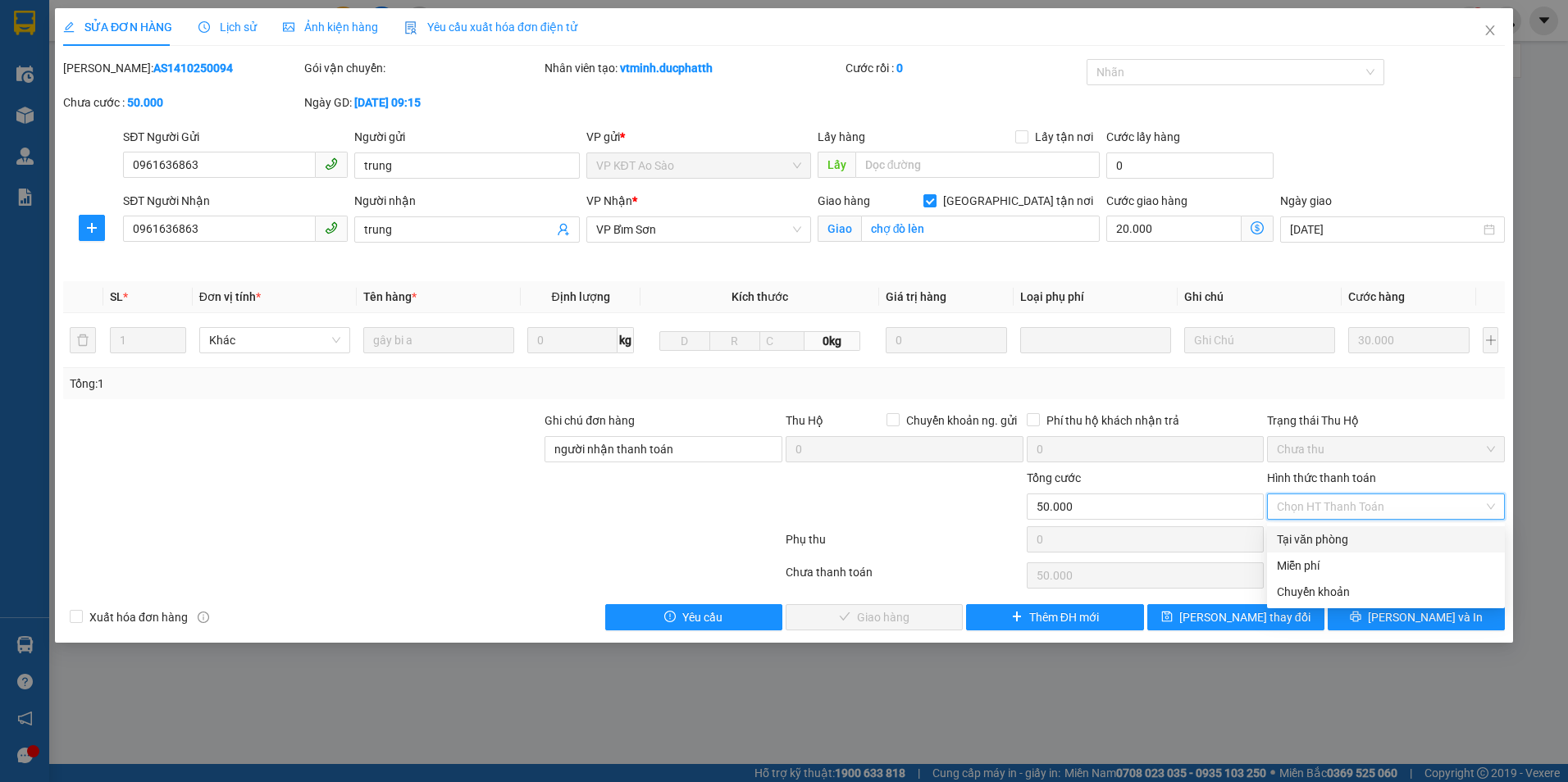
click at [1327, 538] on div "Tại văn phòng" at bounding box center [1385, 539] width 218 height 18
type input "0"
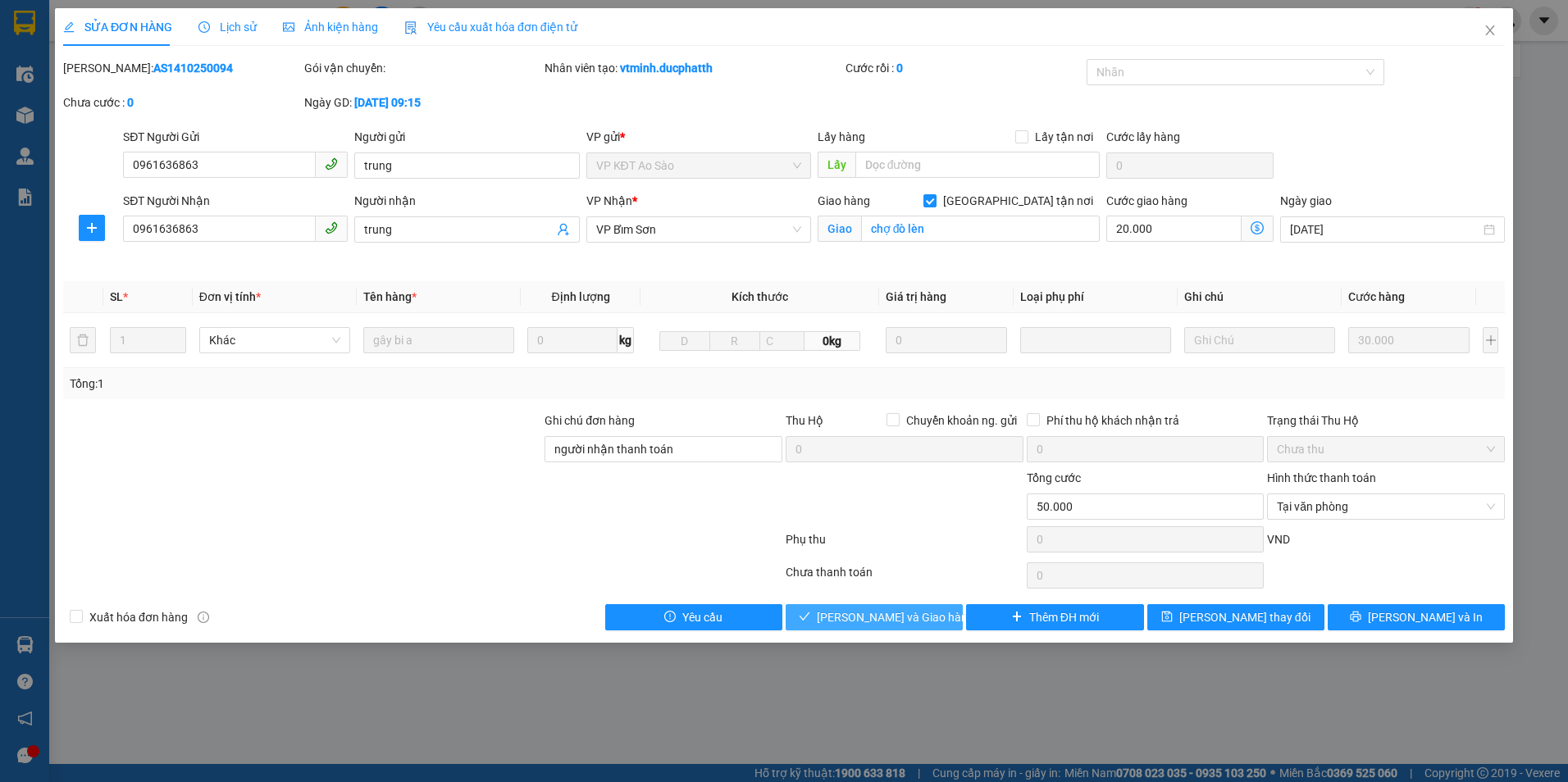
click at [894, 614] on span "[PERSON_NAME] và Giao hàng" at bounding box center [895, 618] width 157 height 18
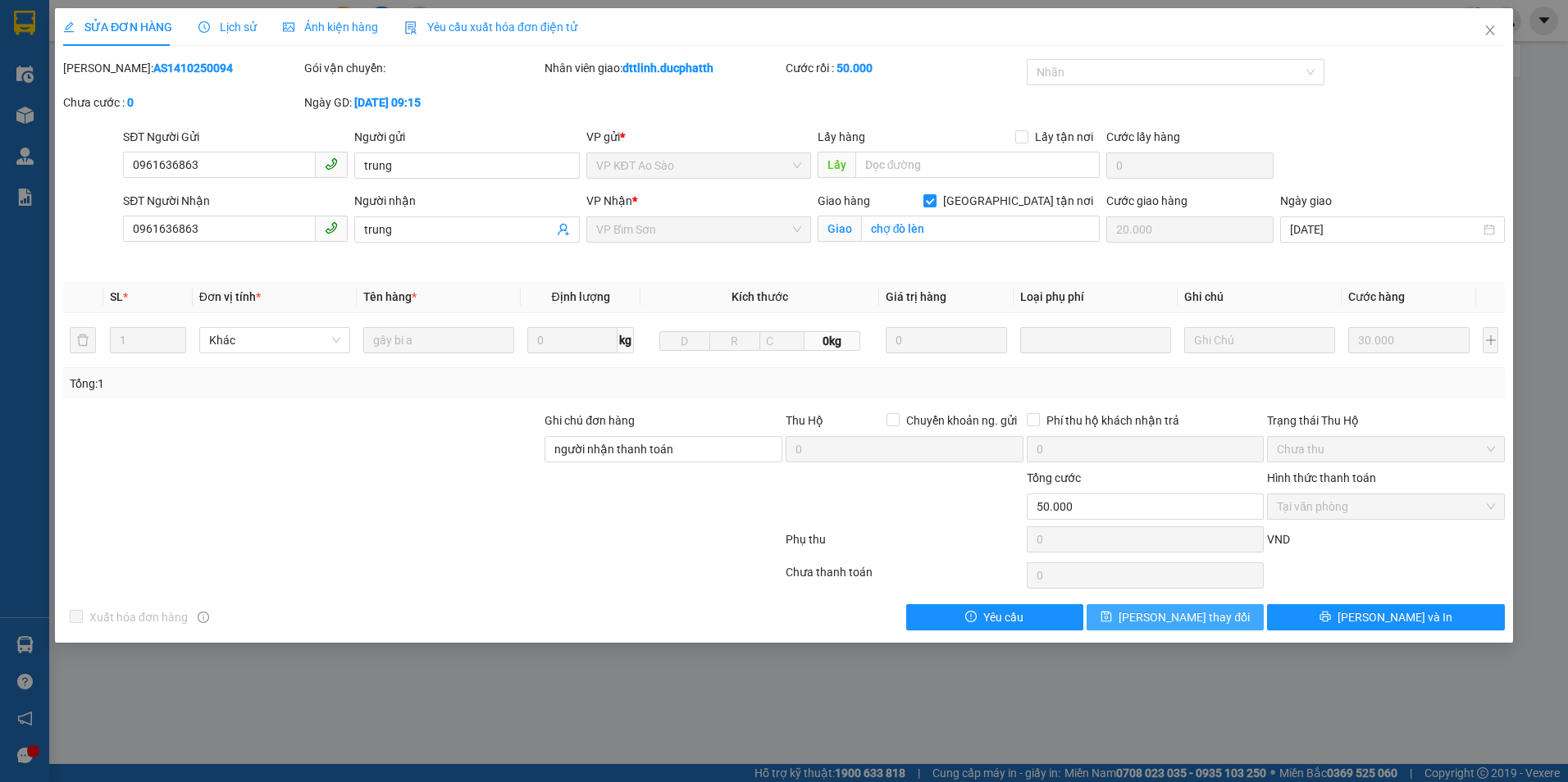
click at [1170, 611] on span "[PERSON_NAME] thay đổi" at bounding box center [1184, 618] width 131 height 18
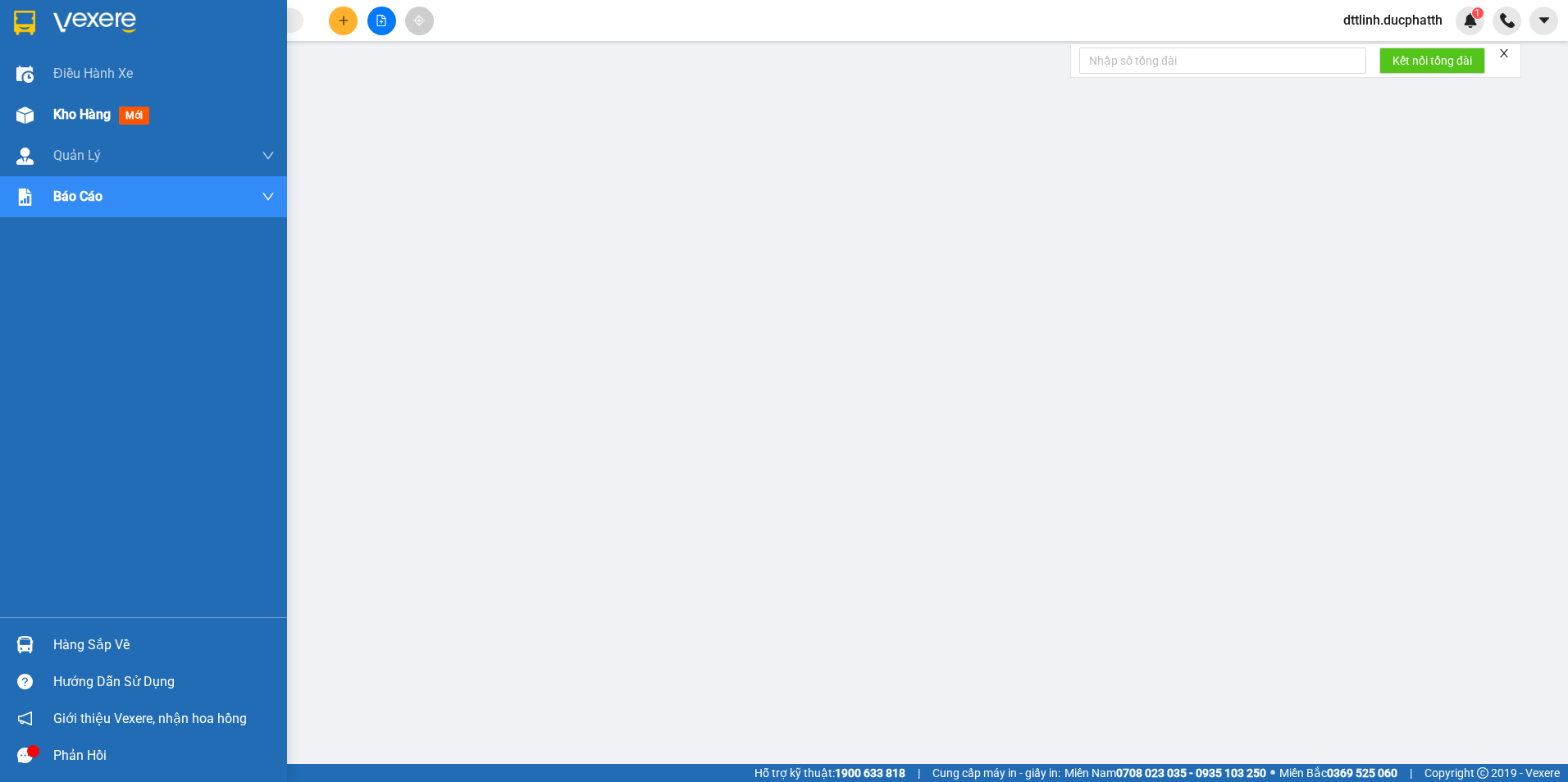
click at [72, 107] on span "Kho hàng" at bounding box center [82, 114] width 58 height 15
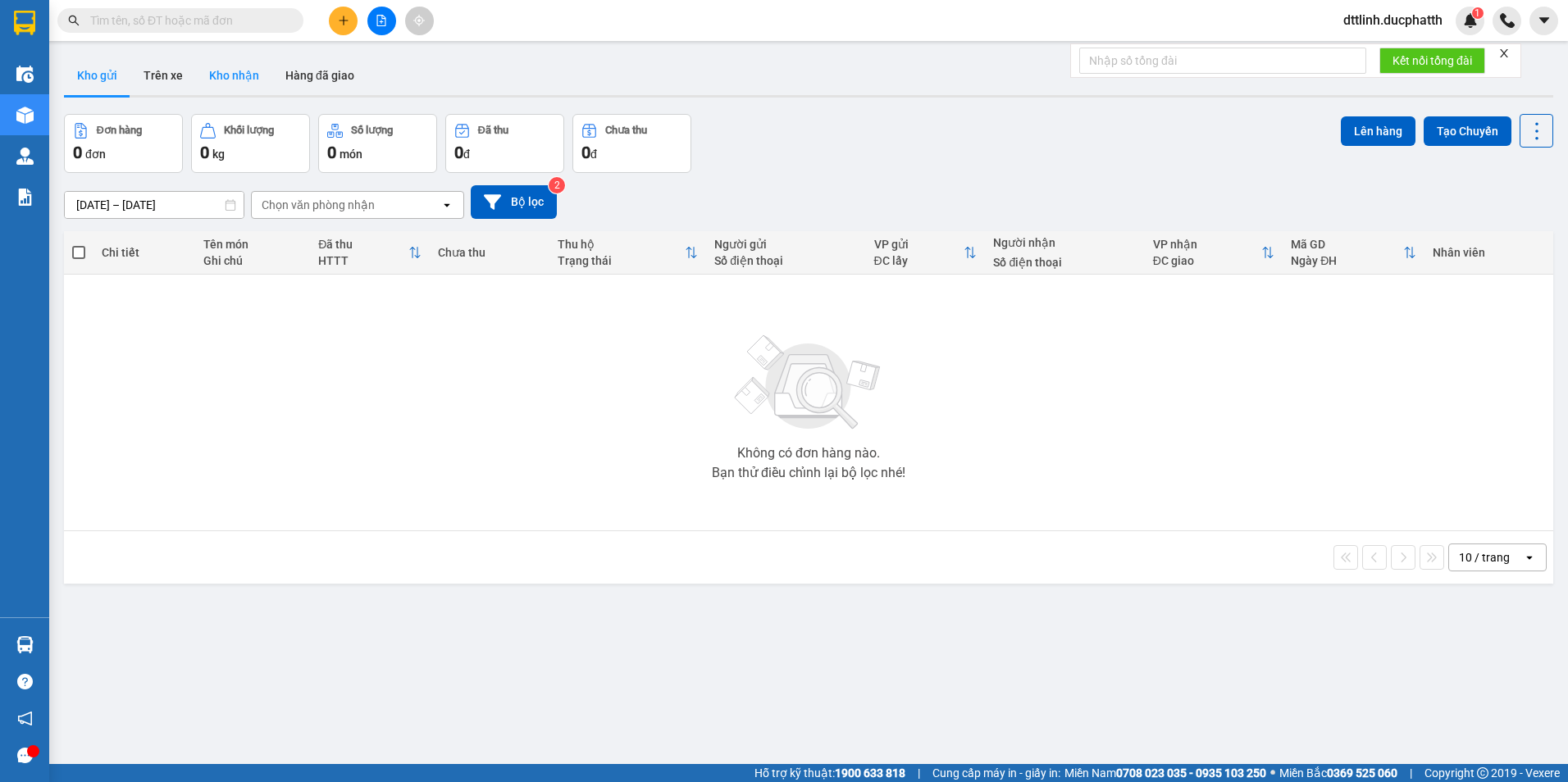
click at [234, 76] on button "Kho nhận" at bounding box center [234, 76] width 76 height 40
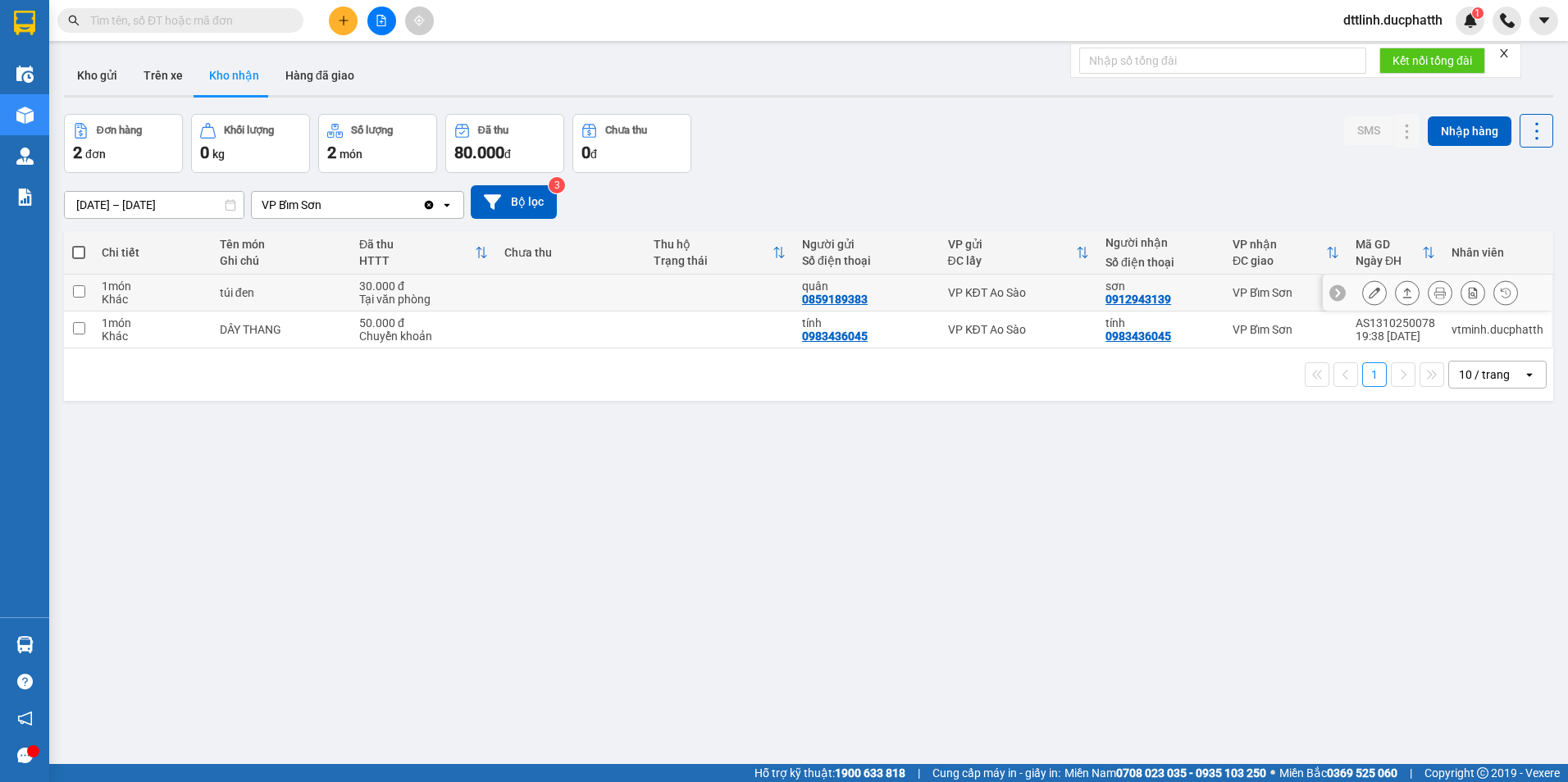
click at [82, 288] on input "checkbox" at bounding box center [79, 291] width 13 height 13
checkbox input "true"
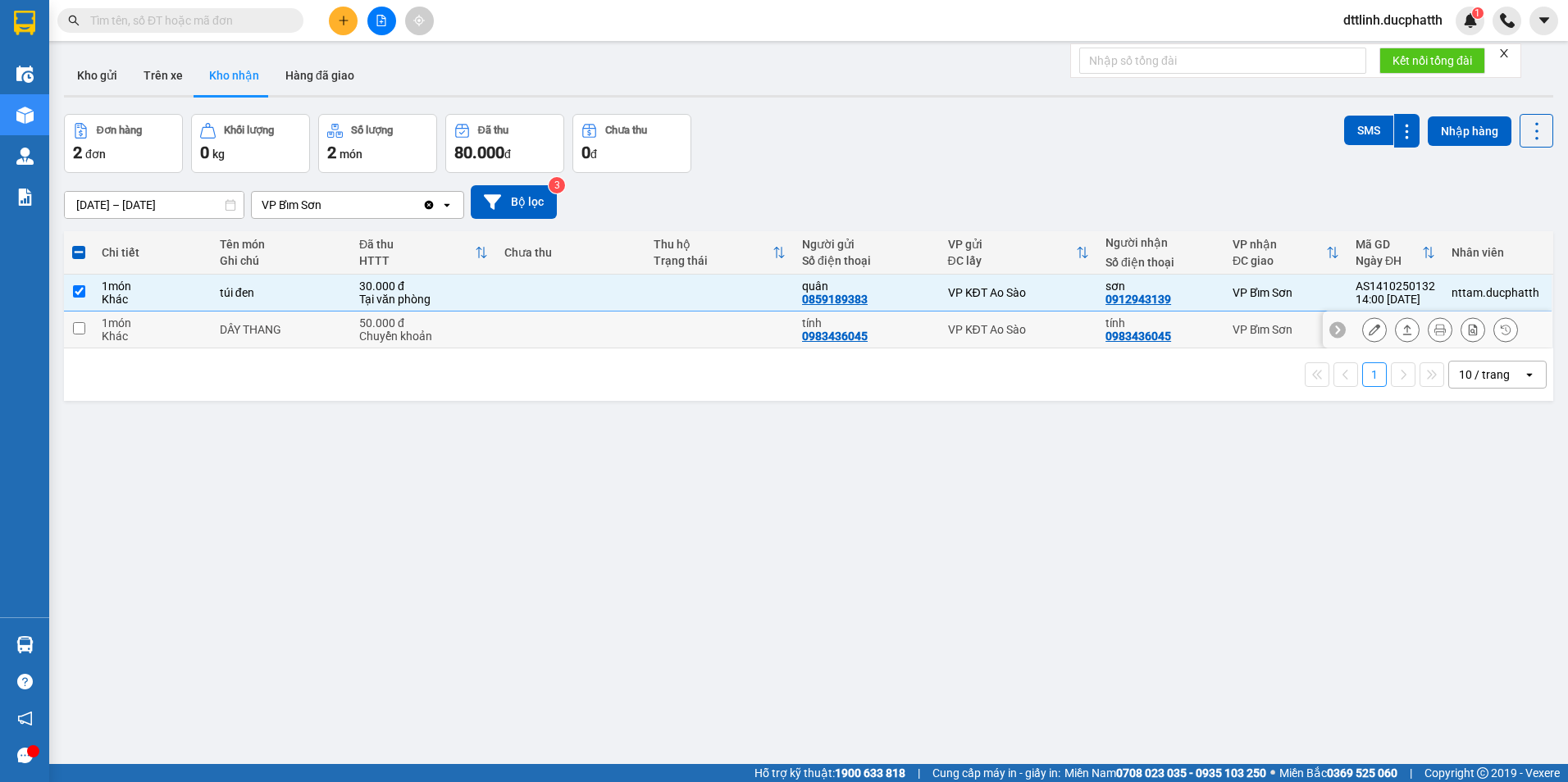
click at [76, 327] on input "checkbox" at bounding box center [79, 329] width 13 height 13
checkbox input "true"
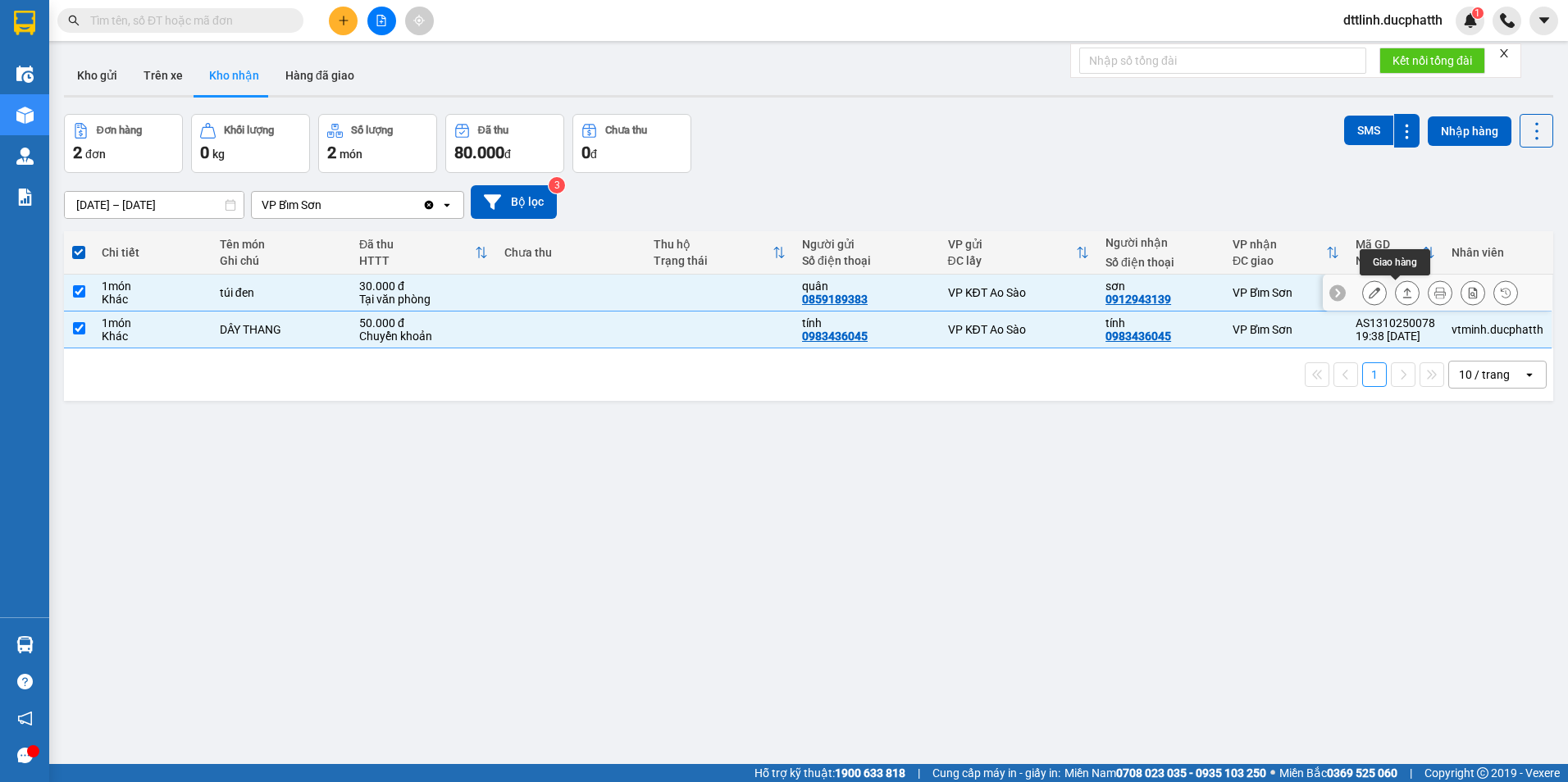
click at [1402, 291] on icon at bounding box center [1407, 292] width 12 height 12
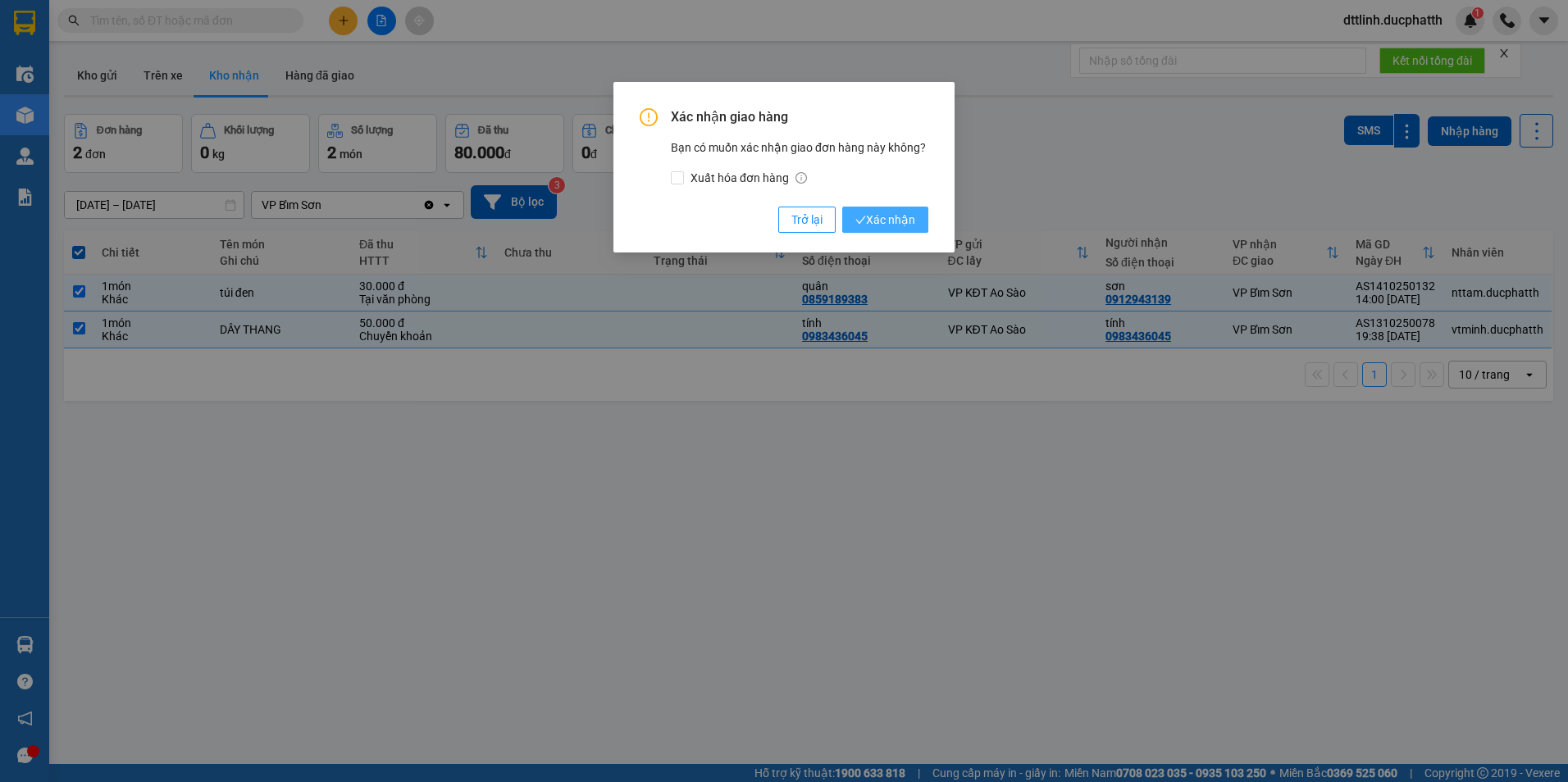
click at [899, 223] on span "Xác nhận" at bounding box center [885, 219] width 60 height 18
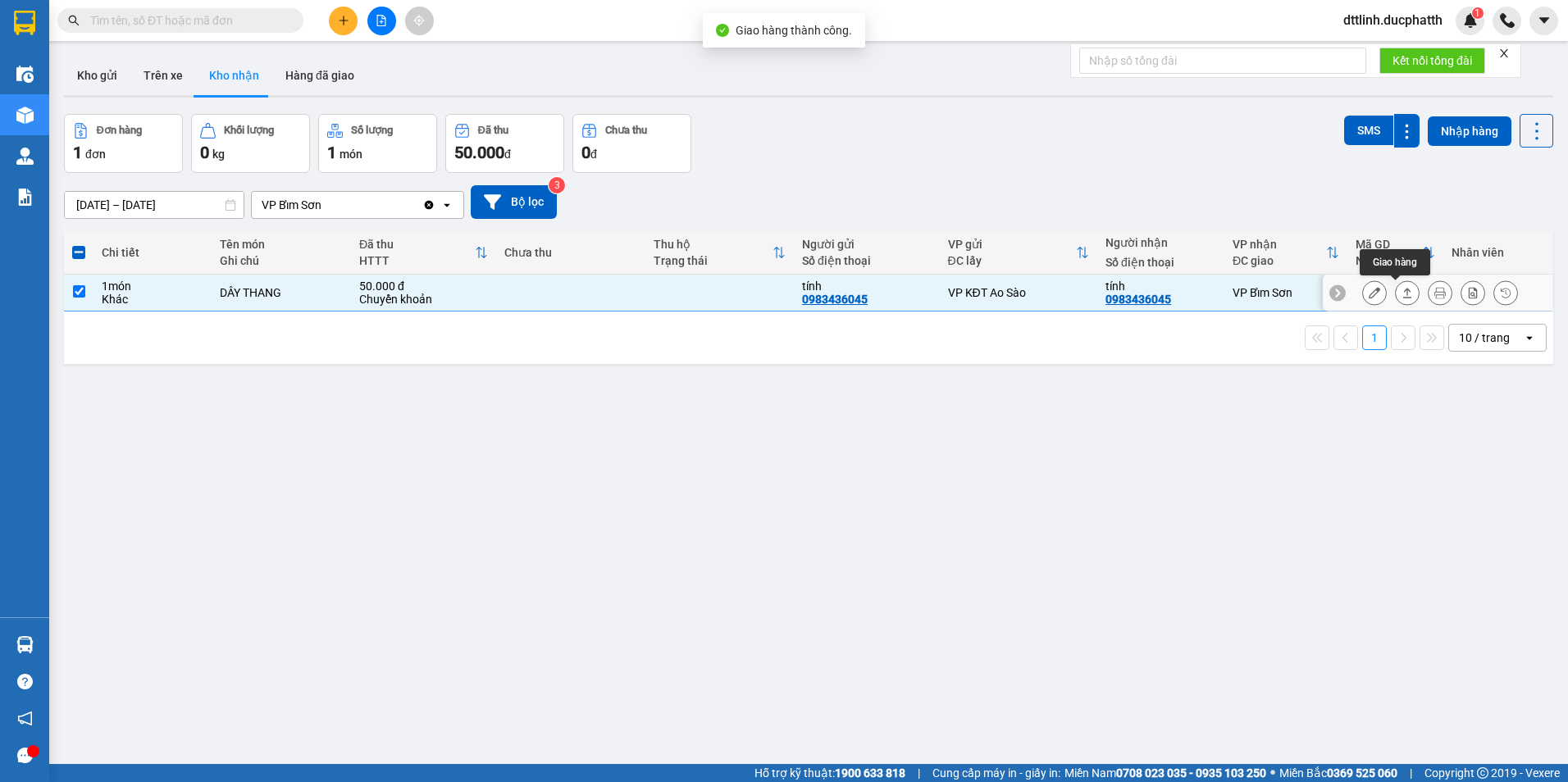
click at [1402, 290] on icon at bounding box center [1407, 292] width 12 height 12
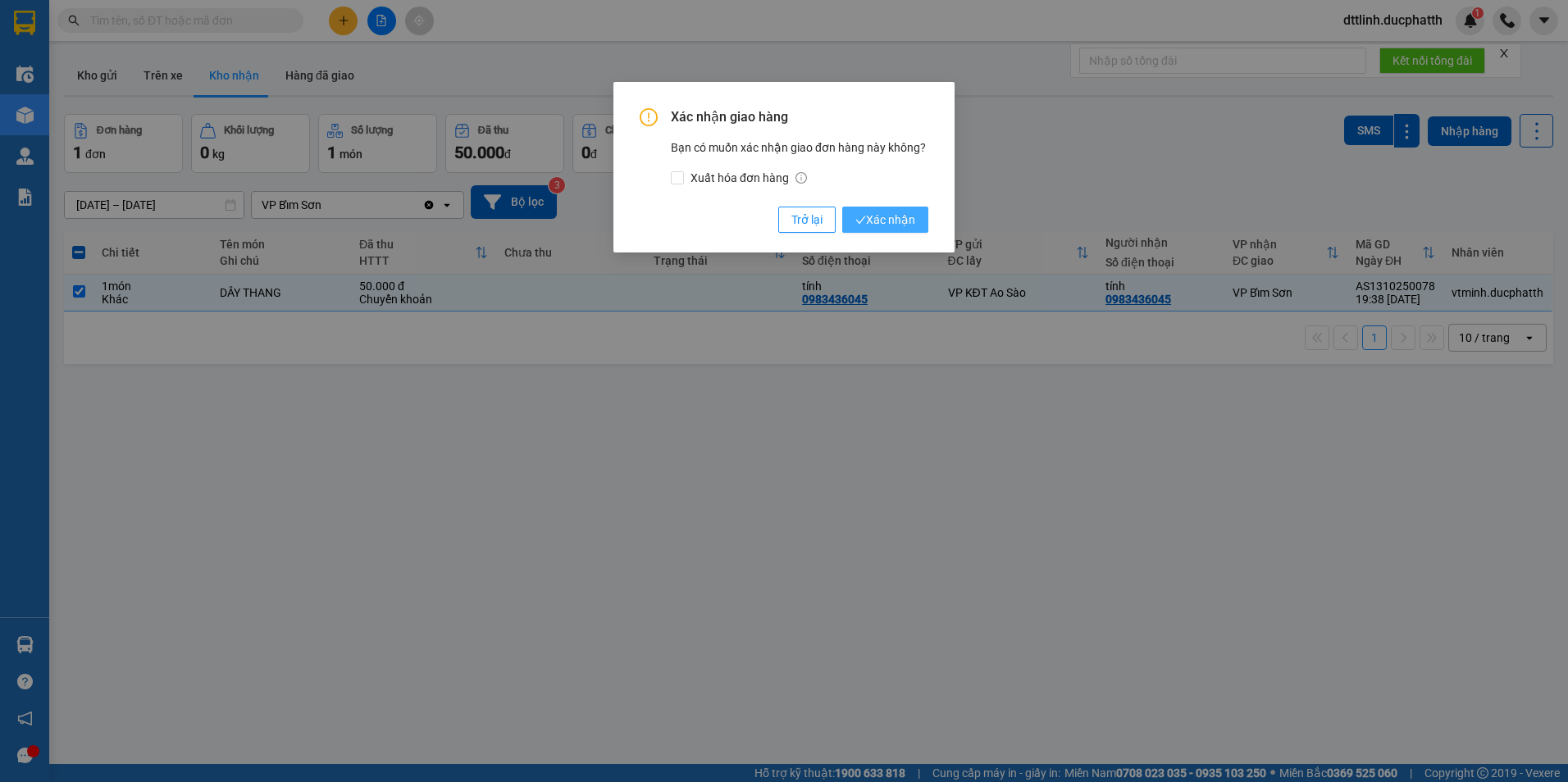
click at [895, 219] on span "Xác nhận" at bounding box center [885, 219] width 60 height 18
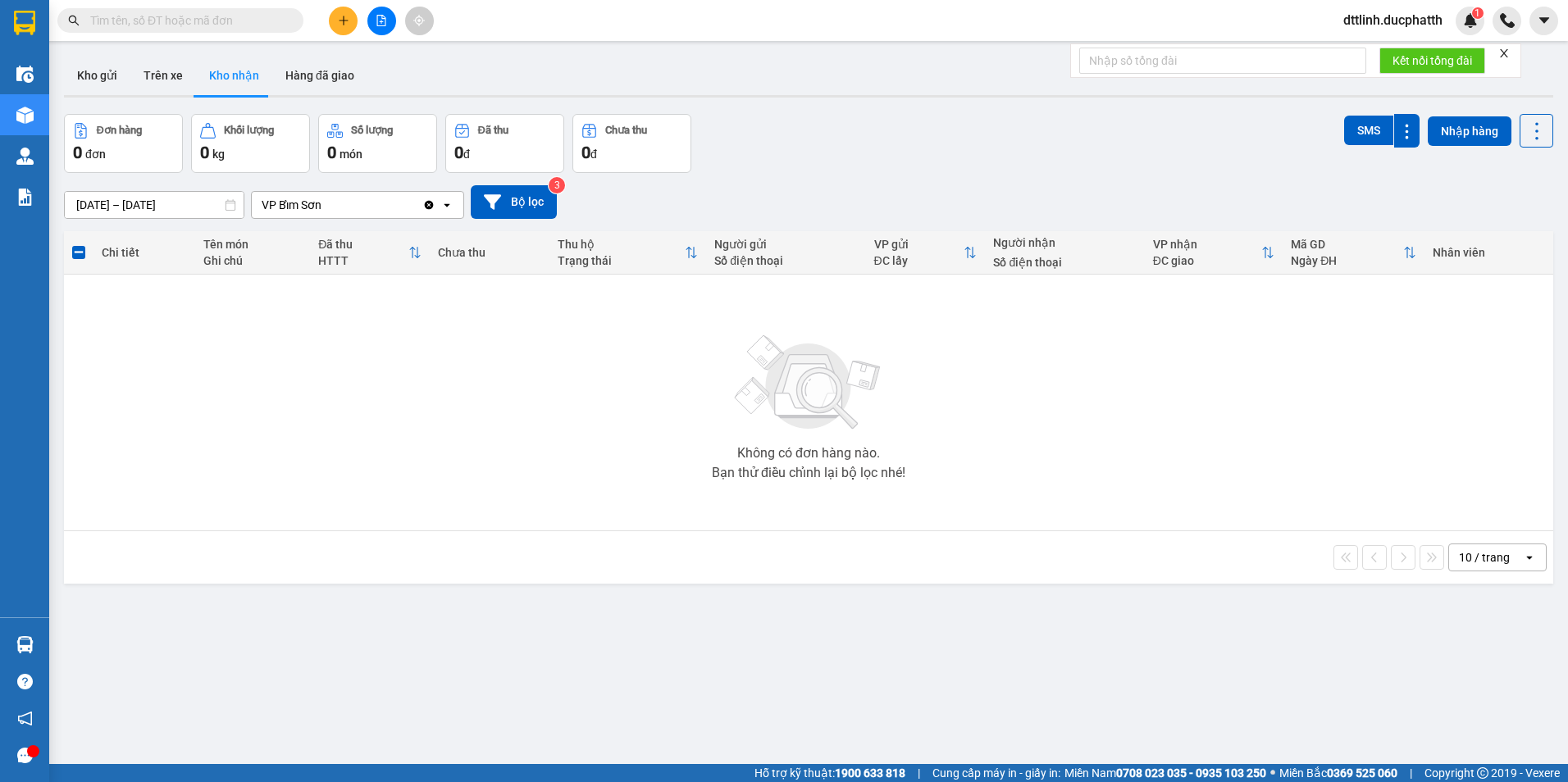
click at [244, 74] on button "Kho nhận" at bounding box center [234, 76] width 76 height 40
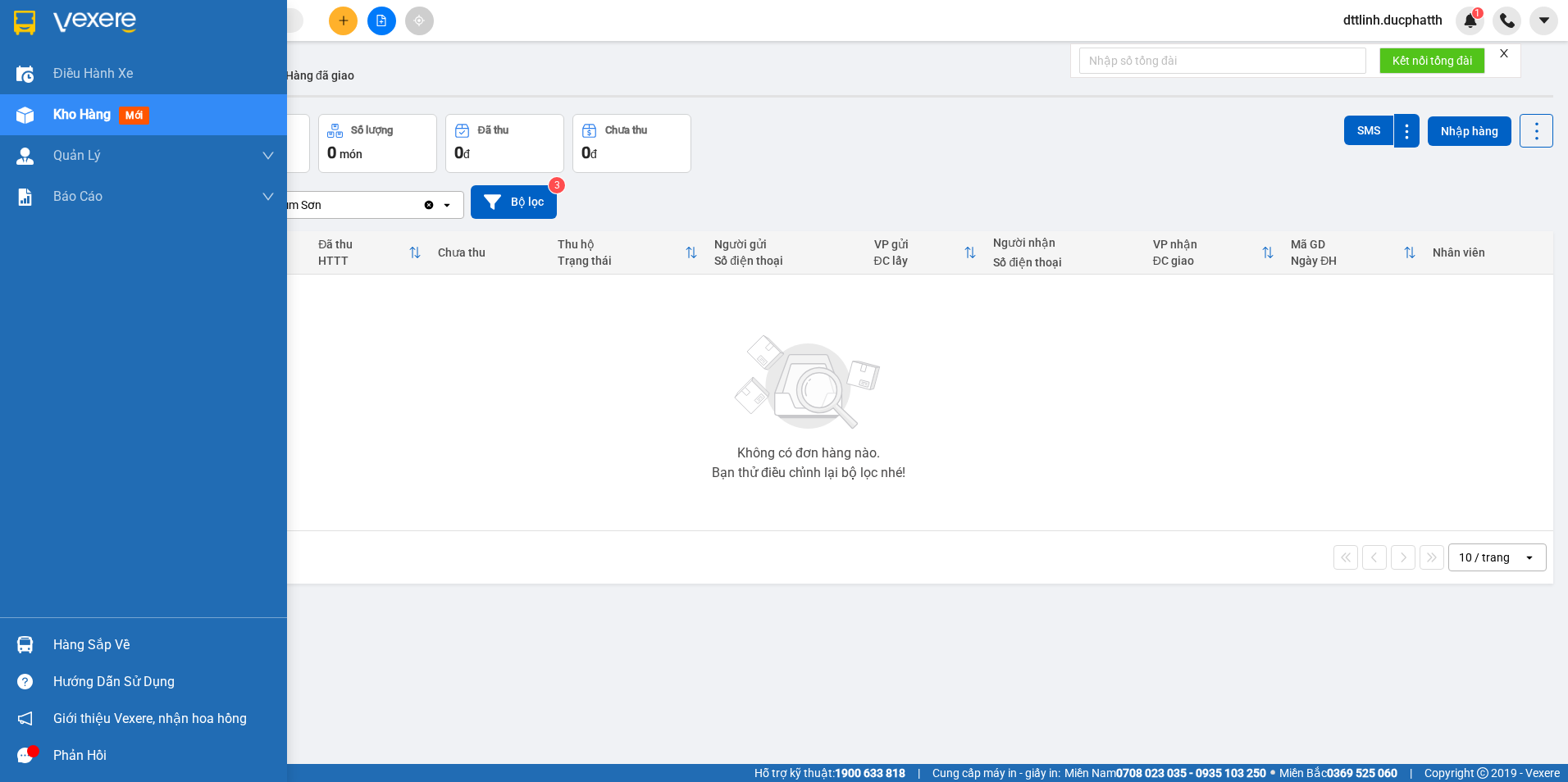
drag, startPoint x: 76, startPoint y: 644, endPoint x: 90, endPoint y: 635, distance: 16.6
click at [78, 644] on div "Hàng sắp về" at bounding box center [164, 644] width 221 height 24
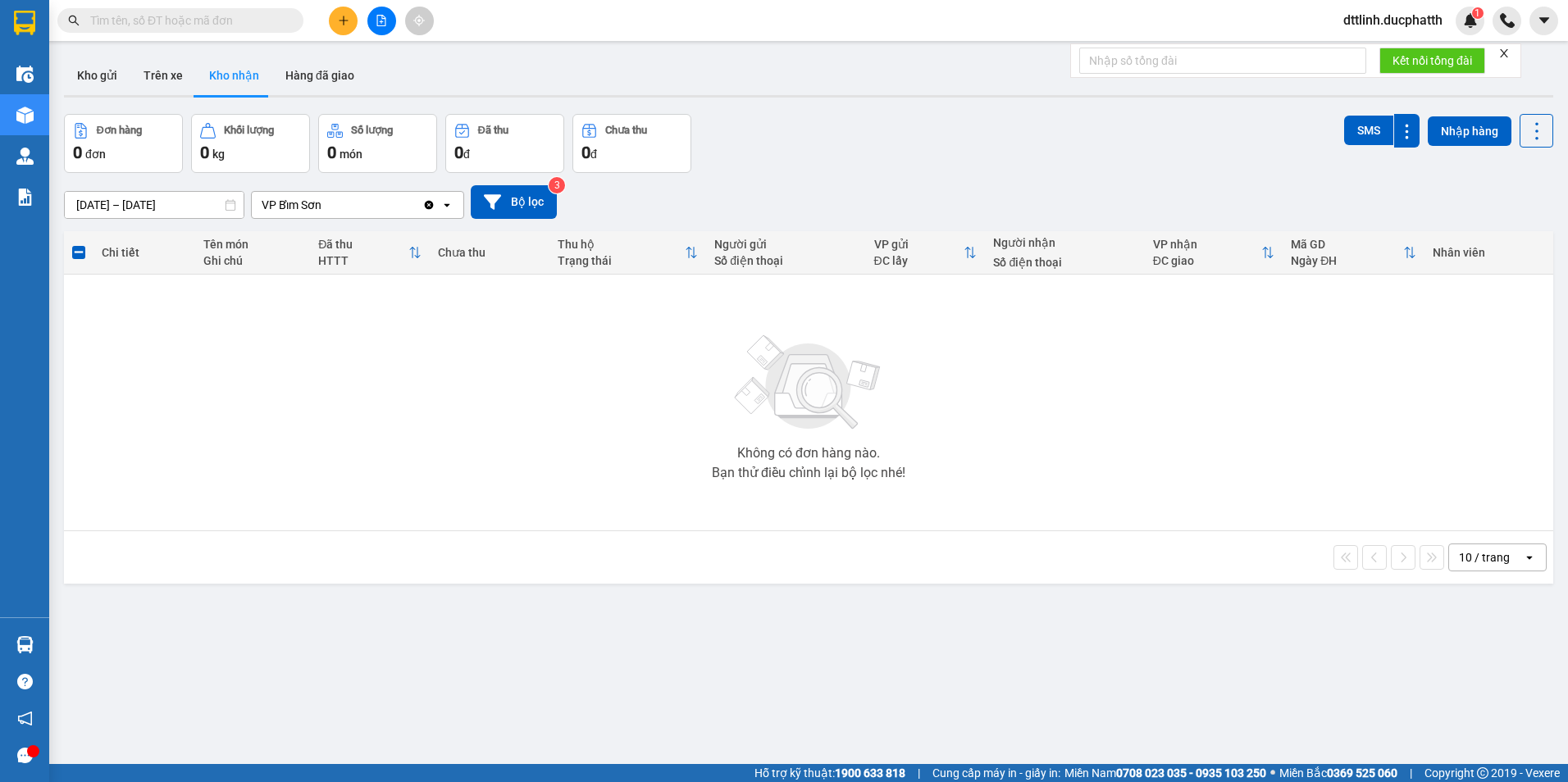
click at [313, 64] on section "Kết quả tìm kiếm ( 0 ) Bộ lọc No Data dttlinh.ducphatth 1 Điều hành xe Kho hàng…" at bounding box center [784, 391] width 1568 height 782
click at [245, 76] on button "Kho nhận" at bounding box center [234, 76] width 76 height 40
